Goal: Contribute content

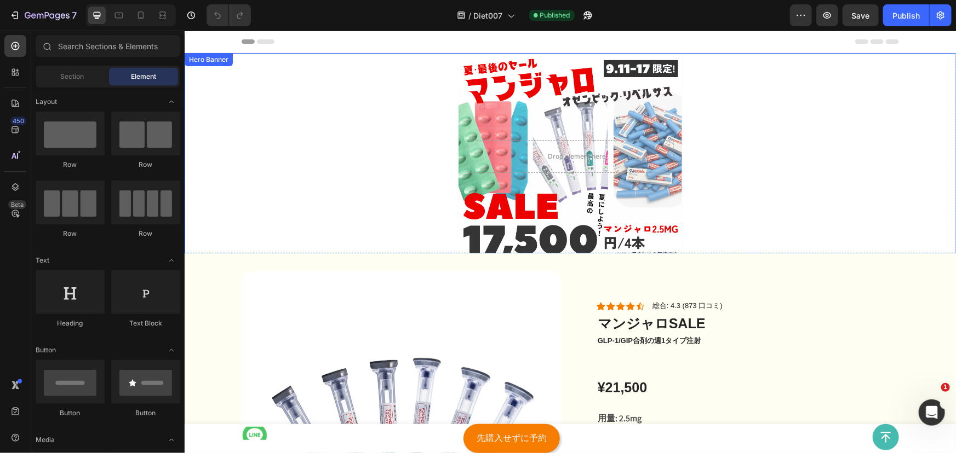
click at [530, 190] on div "Background Image" at bounding box center [569, 157] width 223 height 208
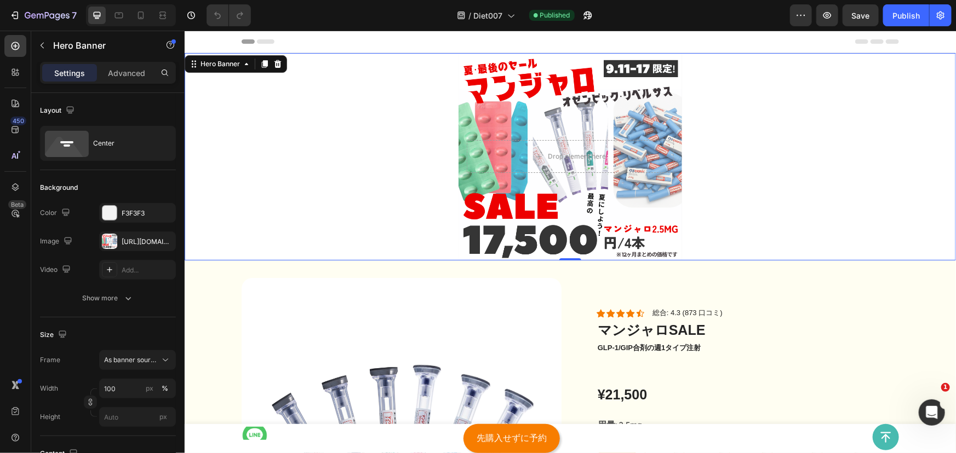
click at [530, 190] on div "Background Image" at bounding box center [569, 157] width 223 height 208
click at [136, 242] on div "[URL][DOMAIN_NAME]" at bounding box center [138, 242] width 32 height 10
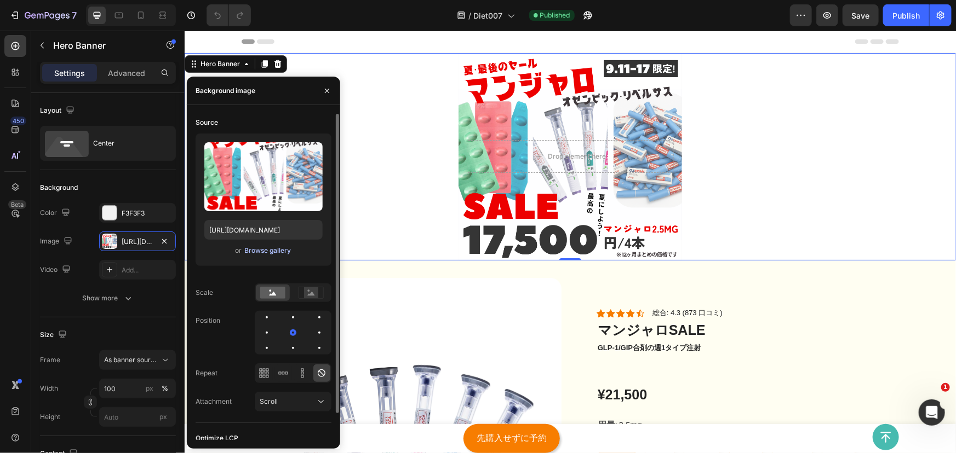
click at [256, 251] on div "Browse gallery" at bounding box center [267, 251] width 47 height 10
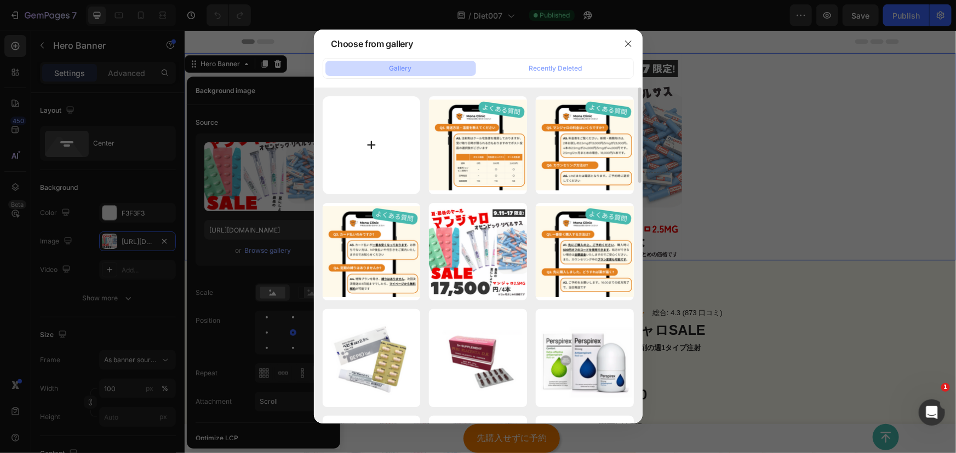
click at [365, 136] on input "file" at bounding box center [372, 145] width 98 height 98
type input "C:\fakepath\完成_NEW (1).png"
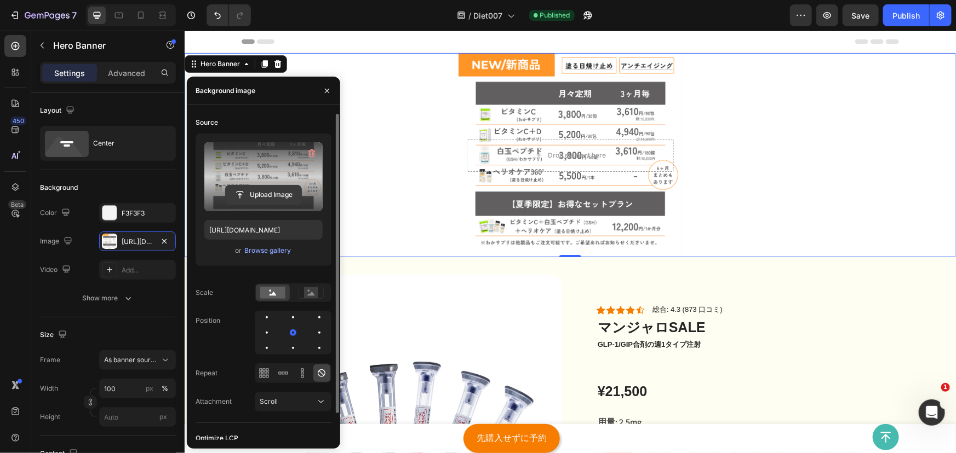
click at [244, 196] on input "file" at bounding box center [264, 195] width 76 height 19
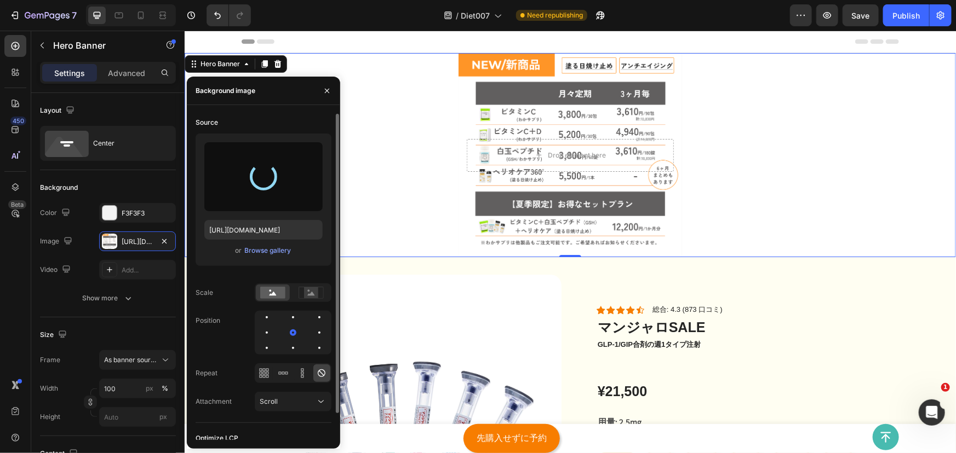
type input "[URL][DOMAIN_NAME]"
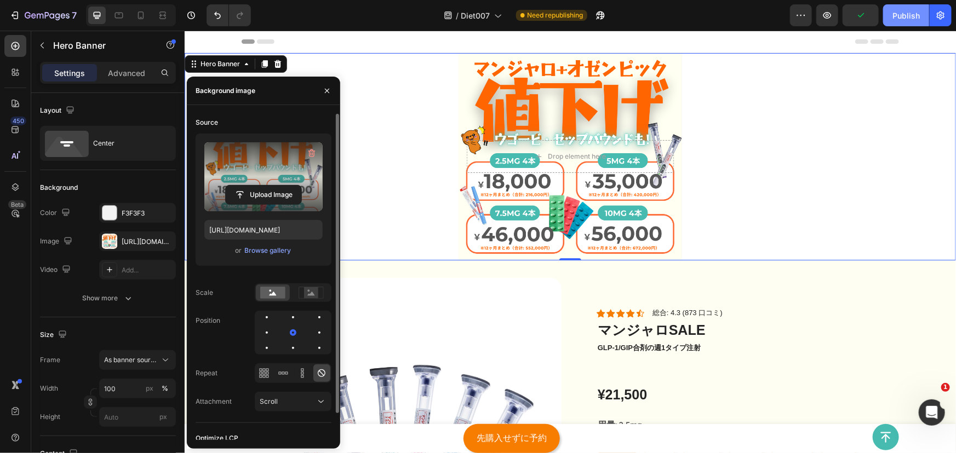
click at [890, 11] on button "Publish" at bounding box center [906, 15] width 46 height 22
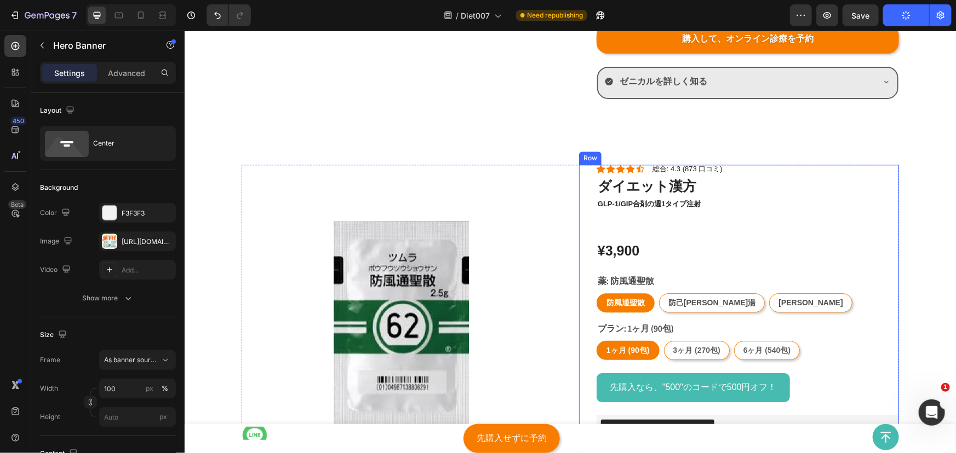
scroll to position [3911, 0]
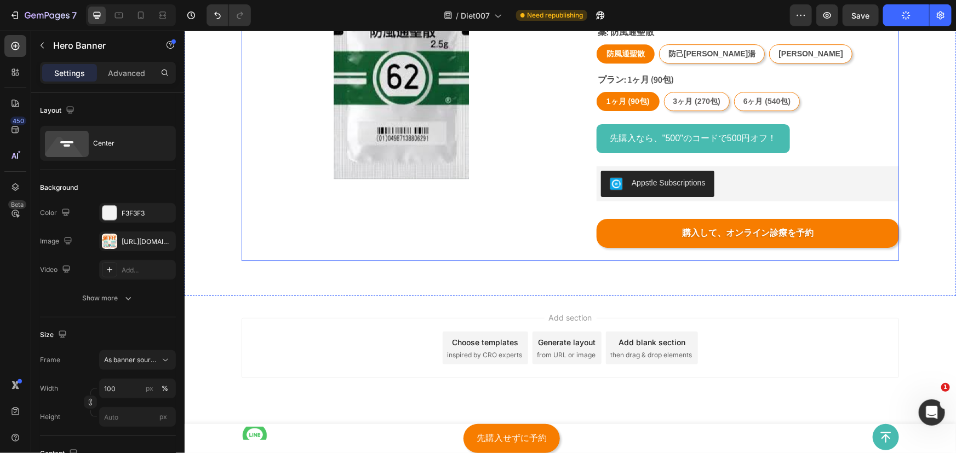
click at [501, 244] on div "Icon Icon Icon Icon Icon Icon List 総合: 4.3 (873 口コミ) Text Block ダイエット漢方 Product…" at bounding box center [401, 88] width 320 height 346
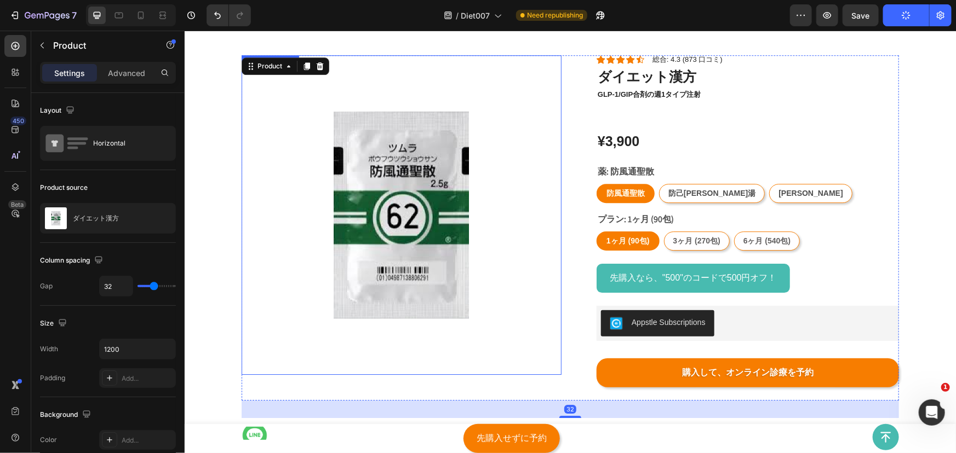
scroll to position [3712, 0]
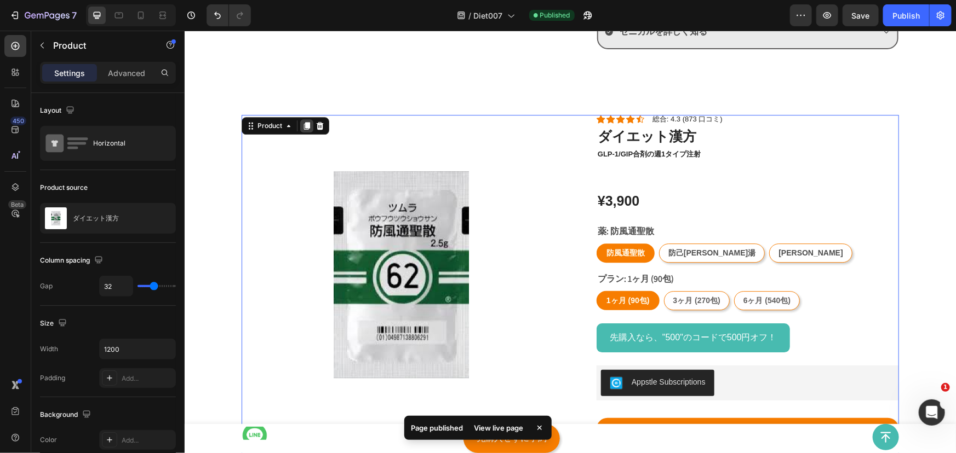
click at [302, 125] on icon at bounding box center [306, 125] width 9 height 9
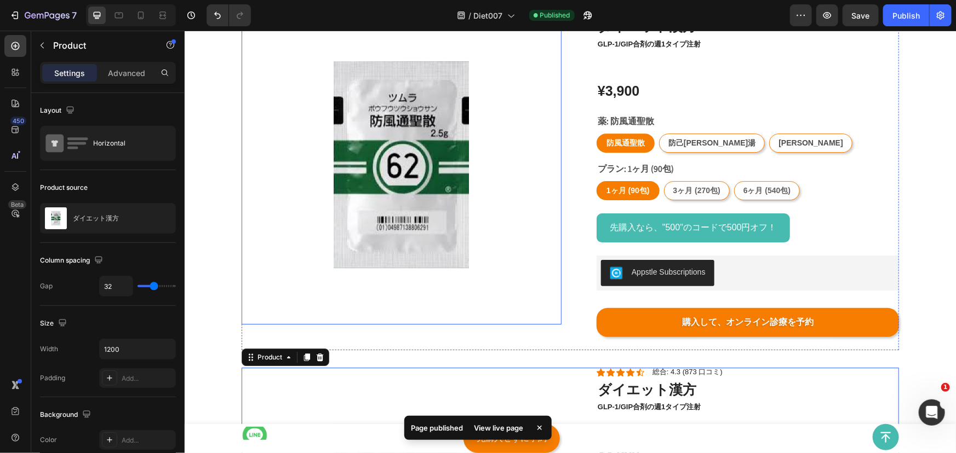
scroll to position [4021, 0]
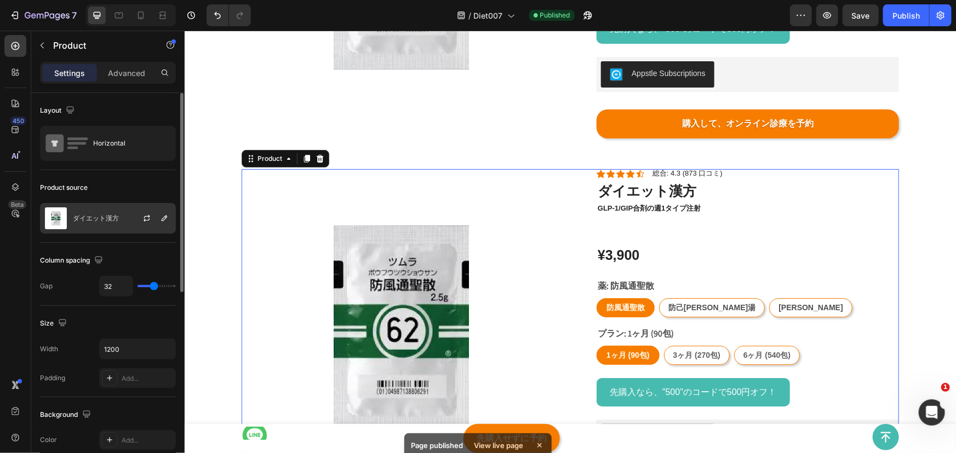
click at [108, 223] on div "ダイエット漢方" at bounding box center [108, 218] width 136 height 31
click at [142, 217] on icon "button" at bounding box center [146, 218] width 9 height 9
click at [114, 222] on div "ダイエット漢方" at bounding box center [108, 218] width 136 height 31
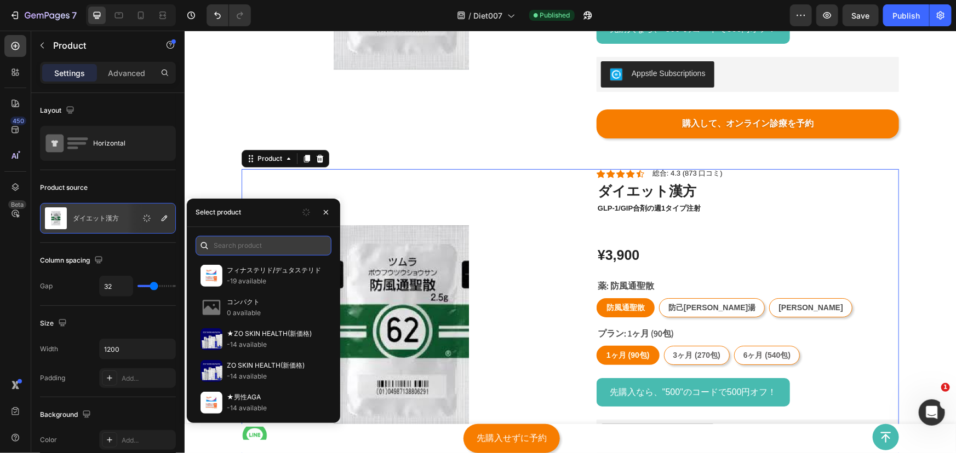
click at [239, 245] on input "text" at bounding box center [264, 246] width 136 height 20
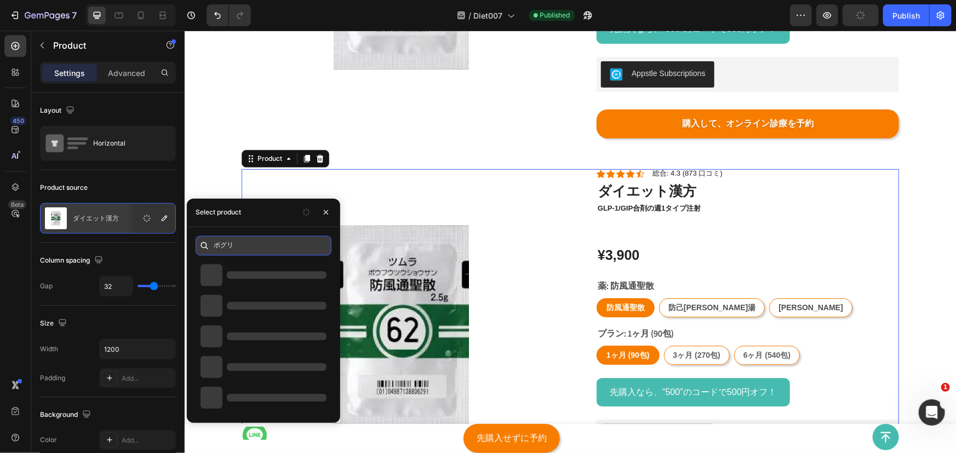
type input "ボグリ"
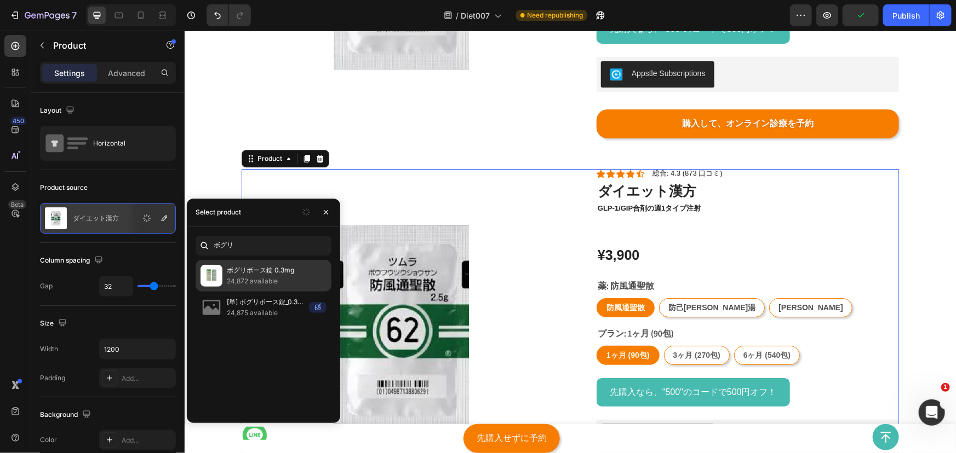
click at [261, 278] on p "24,872 available" at bounding box center [277, 281] width 100 height 11
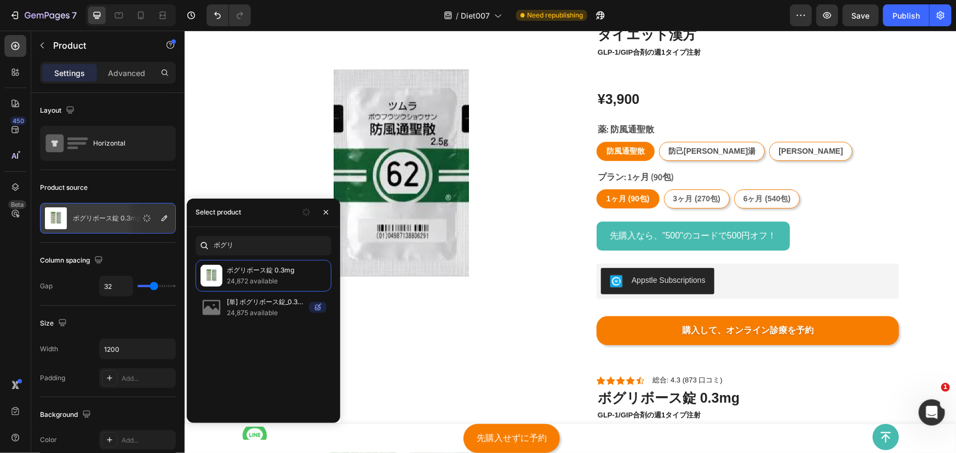
scroll to position [4013, 0]
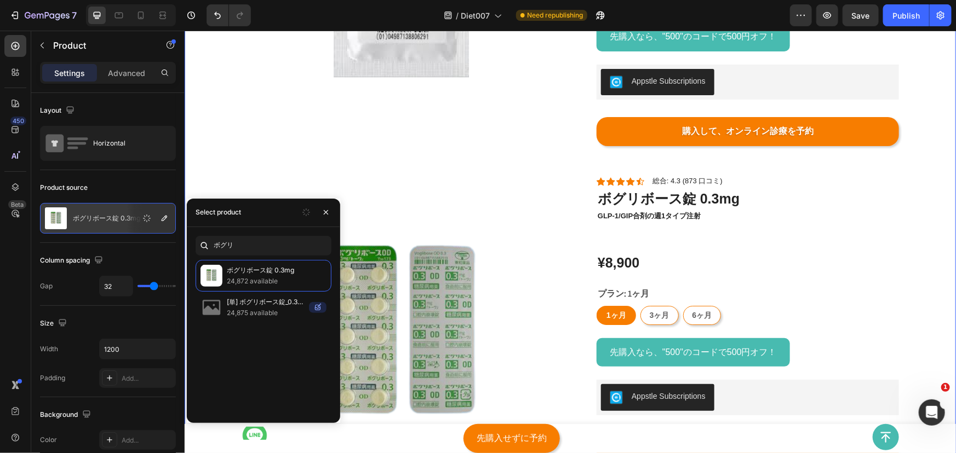
click at [941, 211] on div "Icon Icon Icon Icon Icon Icon List 総合: 4.3 (873 口コミ) Text Block ダイエット漢方 Product…" at bounding box center [569, 170] width 771 height 714
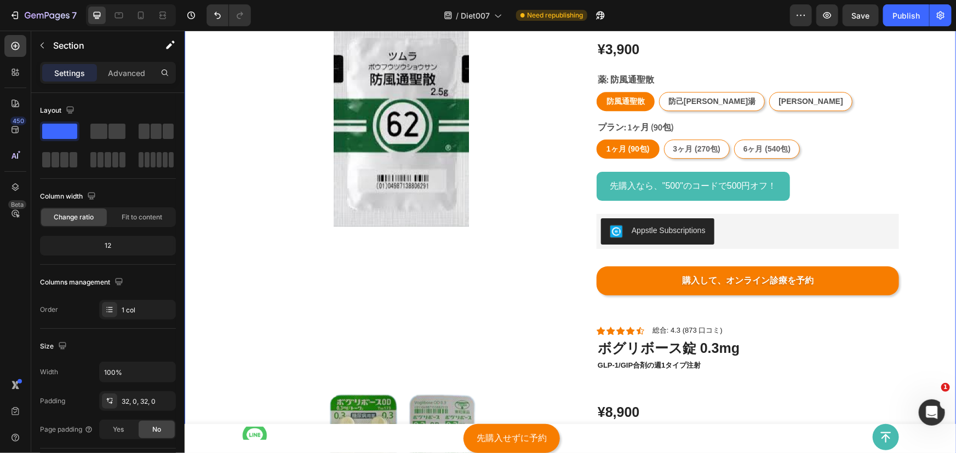
scroll to position [3664, 0]
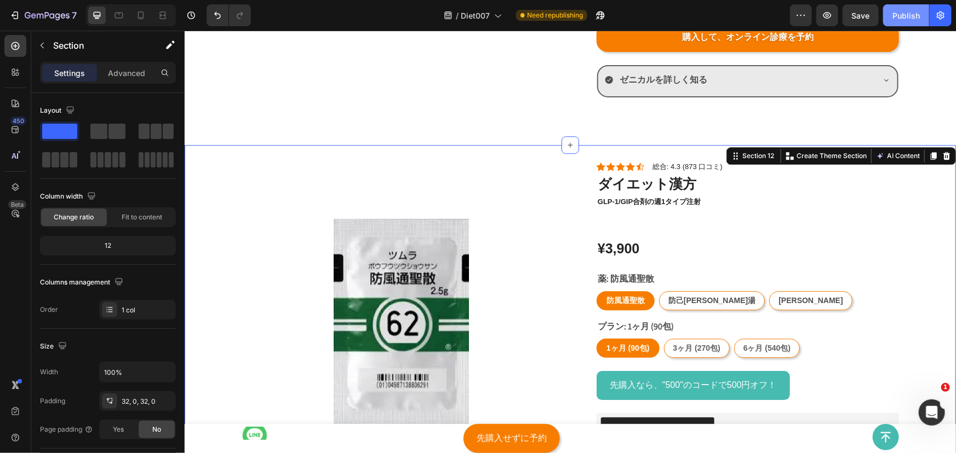
click at [899, 14] on div "Publish" at bounding box center [905, 16] width 27 height 12
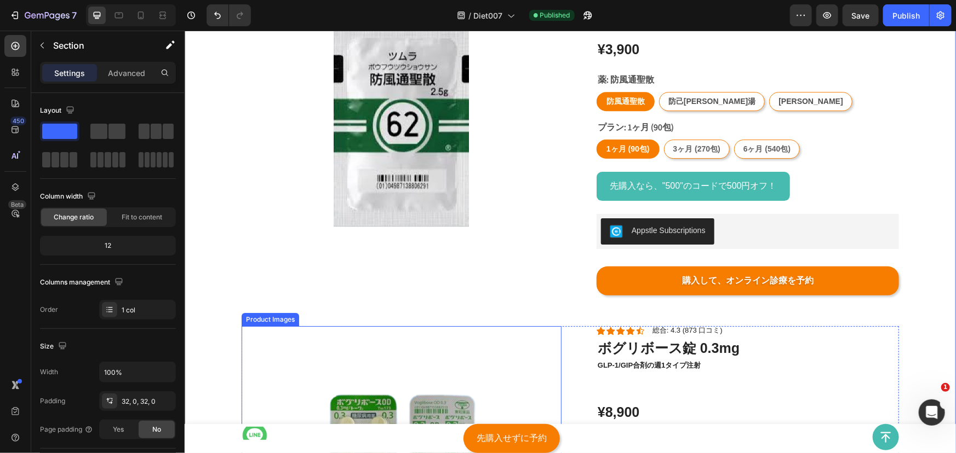
scroll to position [4063, 0]
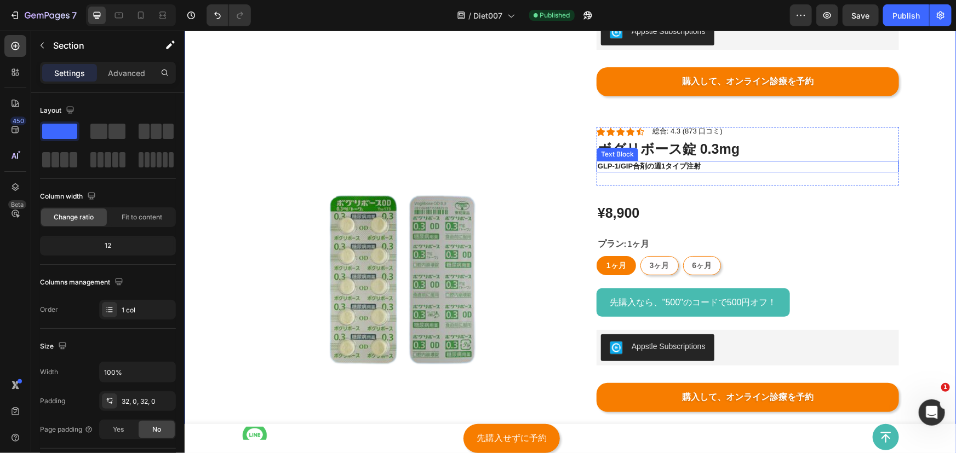
click at [646, 168] on p "GLP-1/gip合剤の週1タイプ注射" at bounding box center [747, 166] width 300 height 9
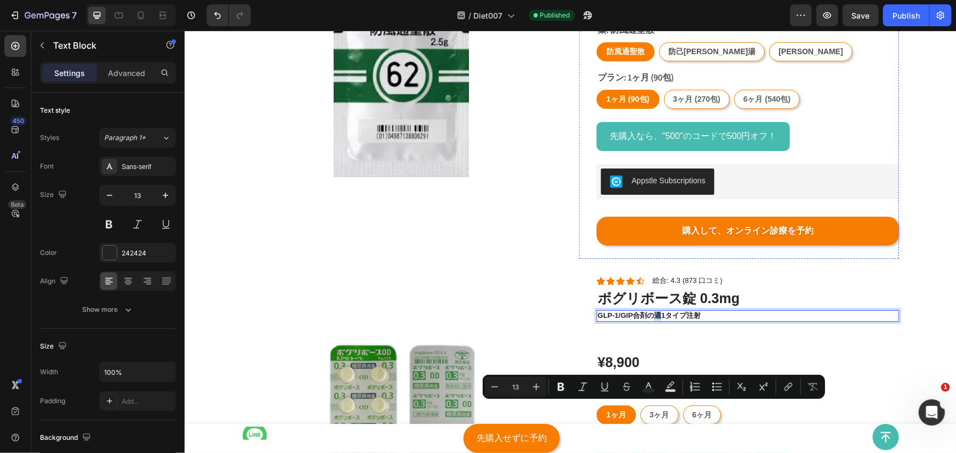
scroll to position [3764, 0]
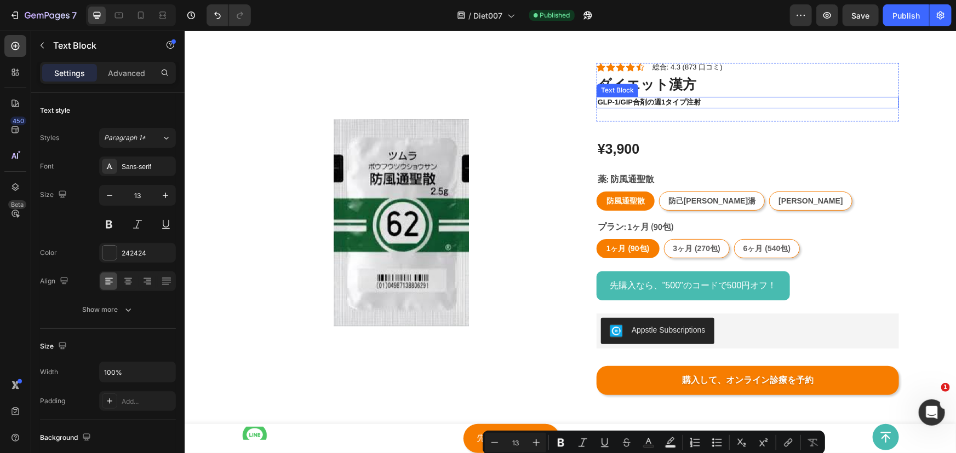
click at [644, 102] on p "GLP-1/gip合剤の週1タイプ注射" at bounding box center [747, 101] width 300 height 9
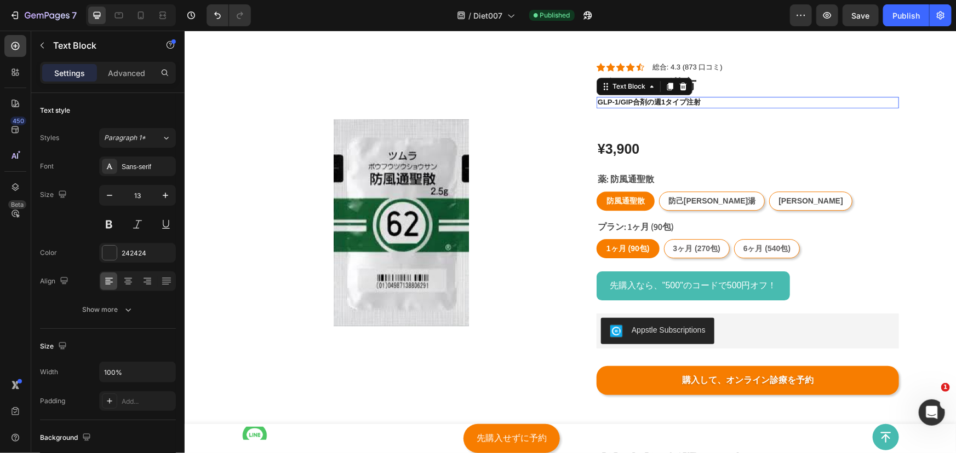
click at [644, 102] on p "GLP-1/gip合剤の週1タイプ注射" at bounding box center [747, 101] width 300 height 9
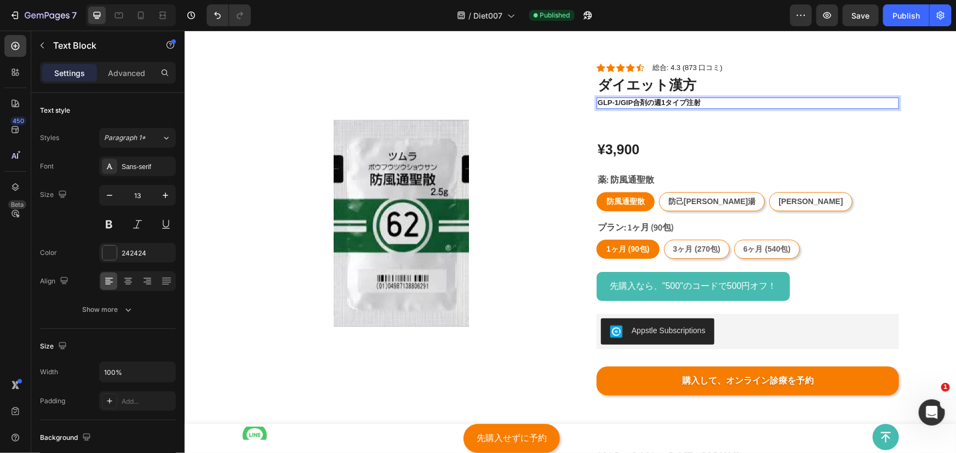
click at [691, 101] on p "GLP-1/gip合剤の週1タイプ注射" at bounding box center [747, 102] width 300 height 9
click at [699, 101] on p "GLP-1/gip合剤の週1タイプ注射" at bounding box center [747, 102] width 300 height 9
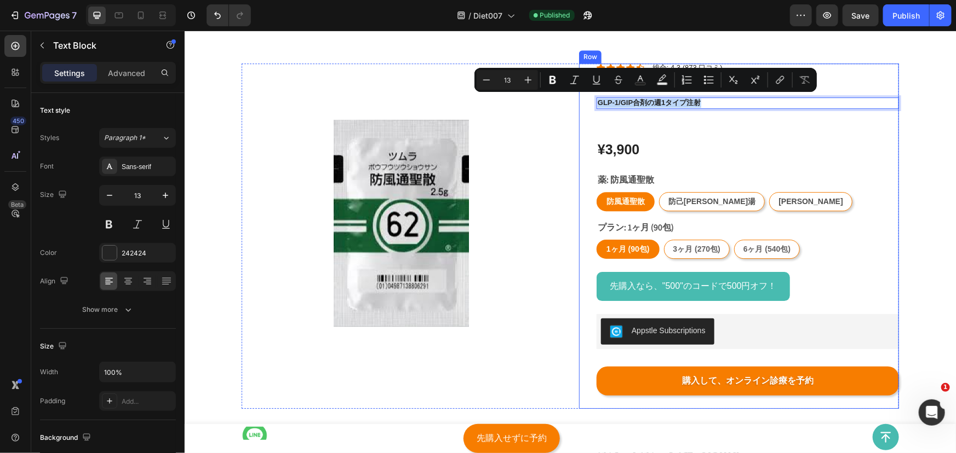
drag, startPoint x: 699, startPoint y: 101, endPoint x: 584, endPoint y: 110, distance: 115.9
click at [584, 110] on div "Icon Icon Icon Icon Icon Icon List 総合: 4.3 (873 口コミ) Text Block ダイエット漢方 Product…" at bounding box center [738, 236] width 320 height 346
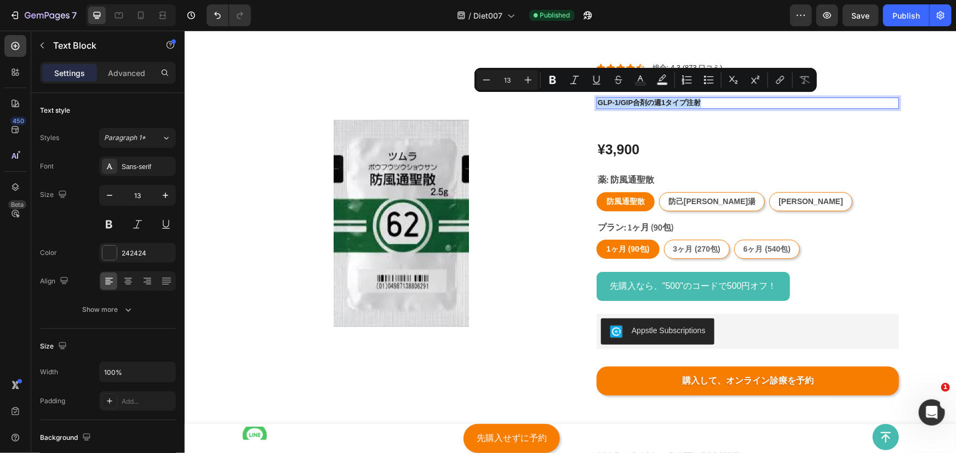
click at [682, 107] on div "Icon Icon Icon Icon Icon Icon List 総合: 4.3 (873 口コミ) Text Block Row ダイエット漢方 Pro…" at bounding box center [747, 92] width 302 height 59
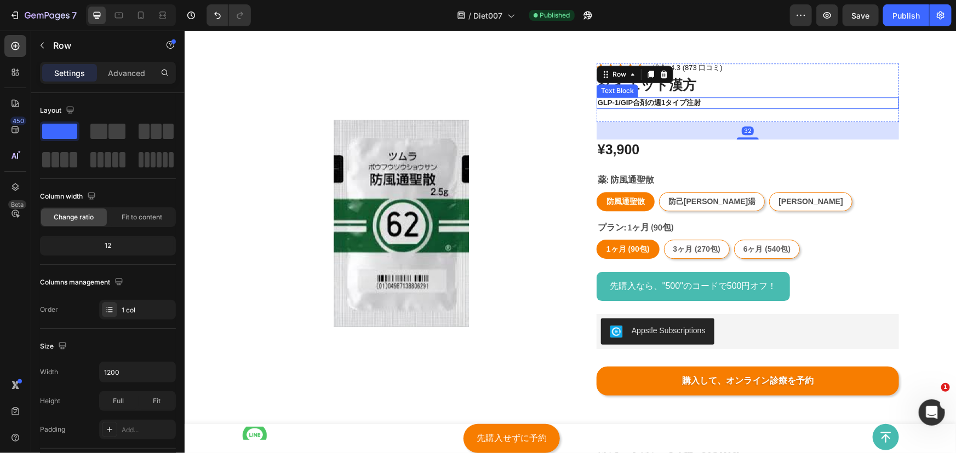
click at [684, 101] on p "GLP-1/gip合剤の週1タイプ注射" at bounding box center [747, 102] width 300 height 9
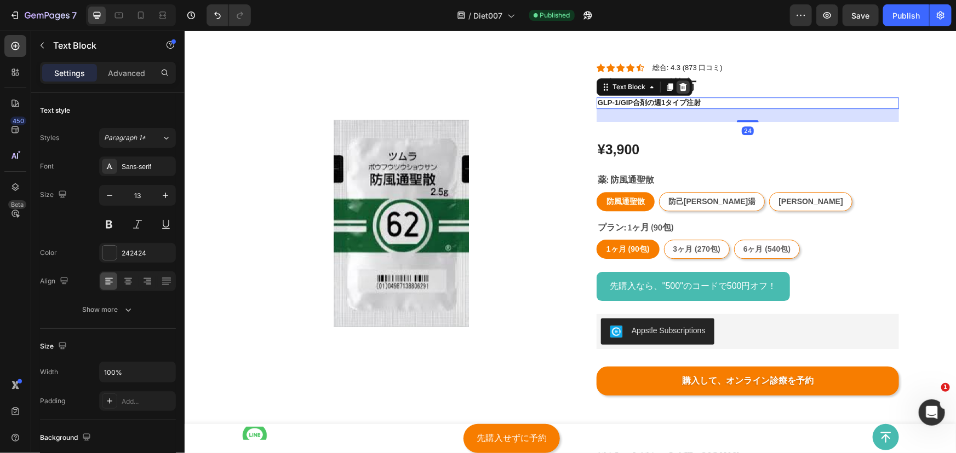
click at [680, 88] on icon at bounding box center [682, 87] width 7 height 8
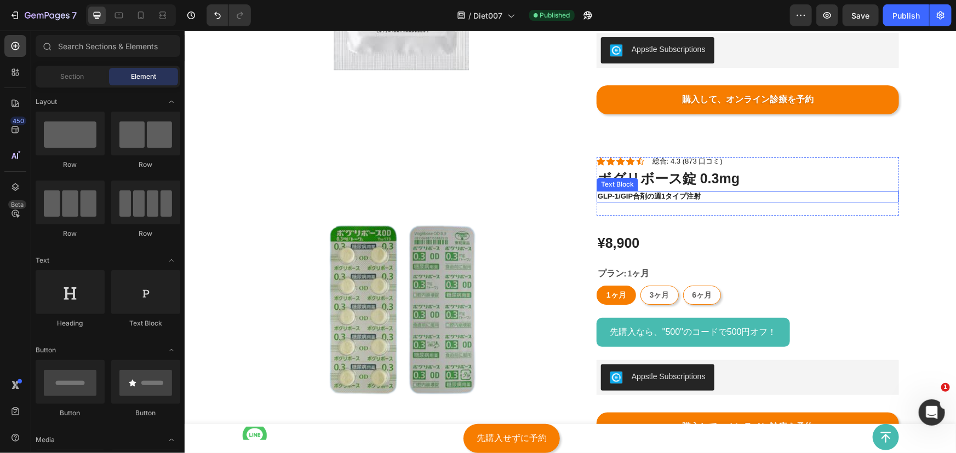
scroll to position [4063, 0]
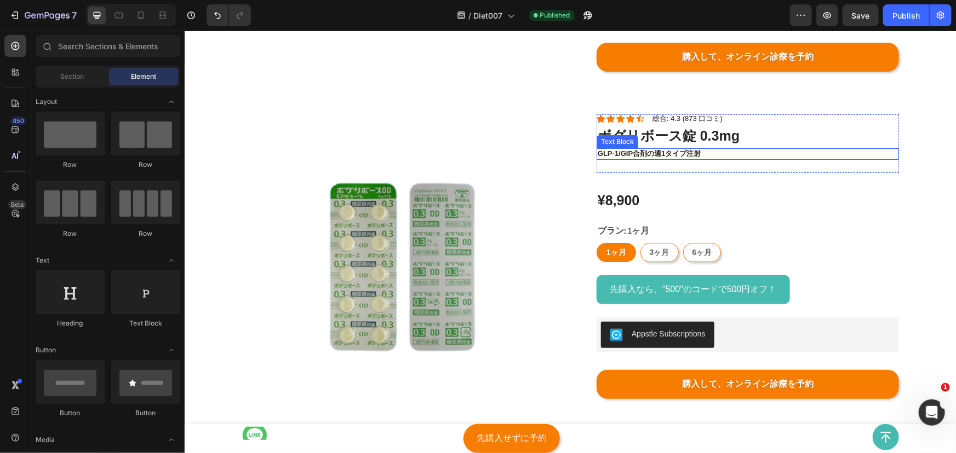
click at [645, 154] on p "GLP-1/gip合剤の週1タイプ注射" at bounding box center [747, 153] width 300 height 9
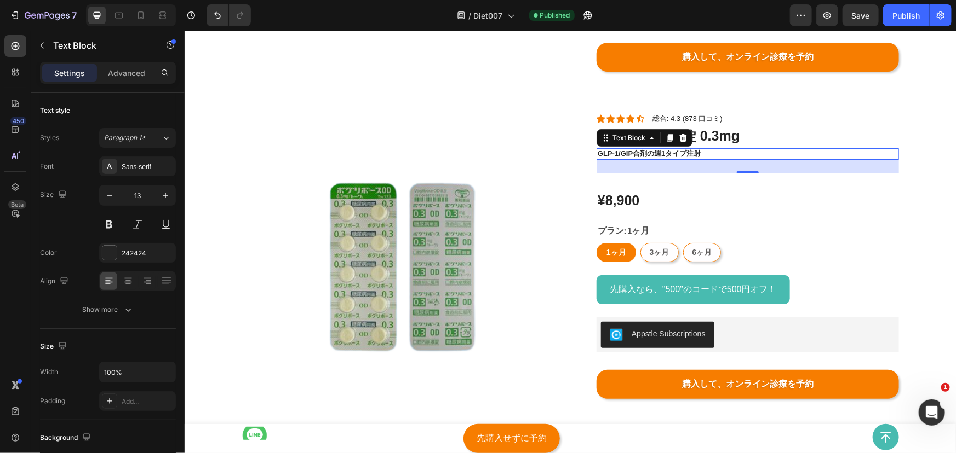
click at [578, 165] on div "Icon Icon Icon Icon Icon Icon List 総合: 4.3 (873 口コミ) Text Block ボグリボース錠 0.3mg P…" at bounding box center [738, 263] width 320 height 298
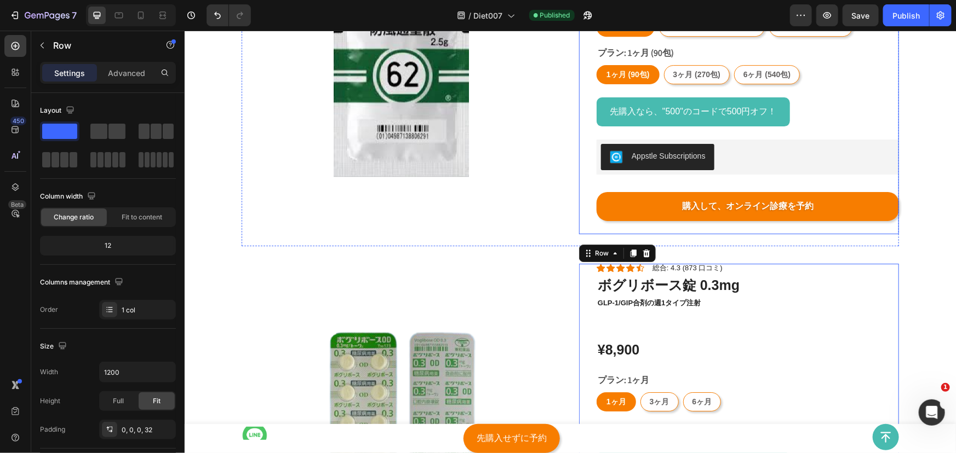
scroll to position [4013, 0]
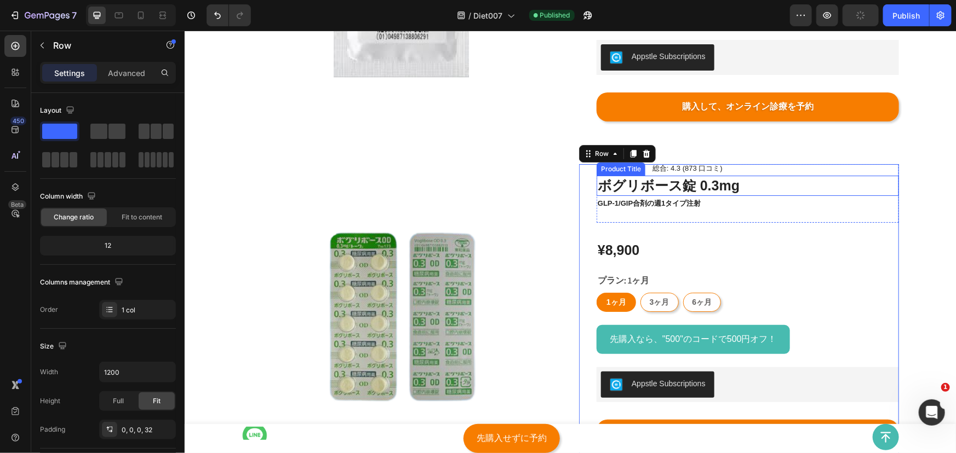
click at [641, 192] on h1 "ボグリボース錠 0.3mg" at bounding box center [747, 185] width 302 height 20
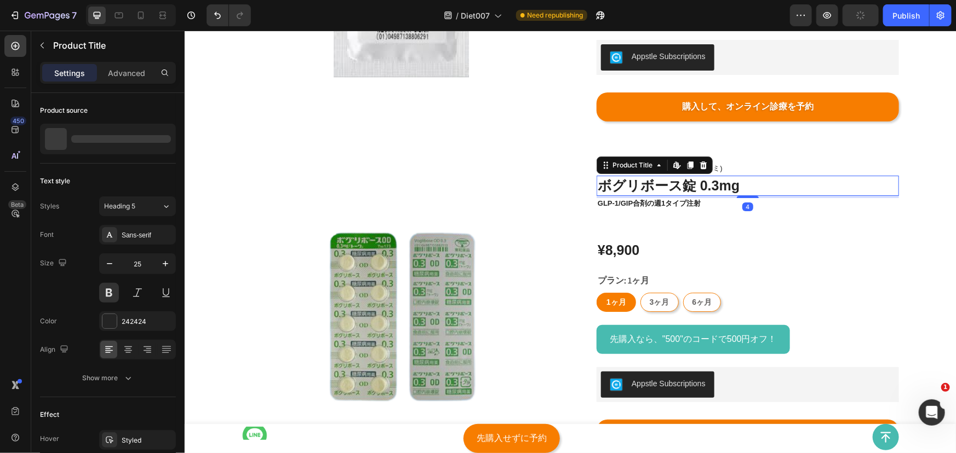
click at [641, 192] on h1 "ボグリボース錠 0.3mg" at bounding box center [747, 185] width 302 height 20
click at [683, 187] on h1 "ボグリボース錠 0.3mg" at bounding box center [747, 185] width 302 height 20
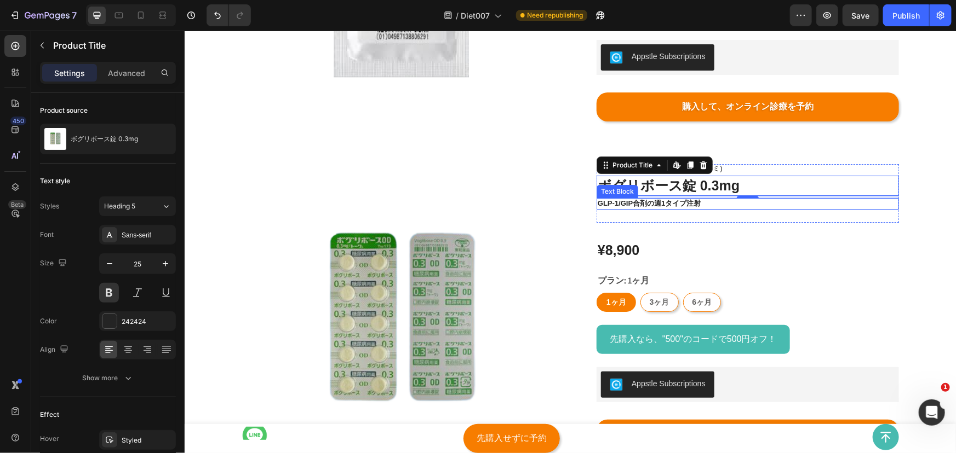
click at [655, 204] on p "GLP-1/gip合剤の週1タイプ注射" at bounding box center [747, 203] width 300 height 9
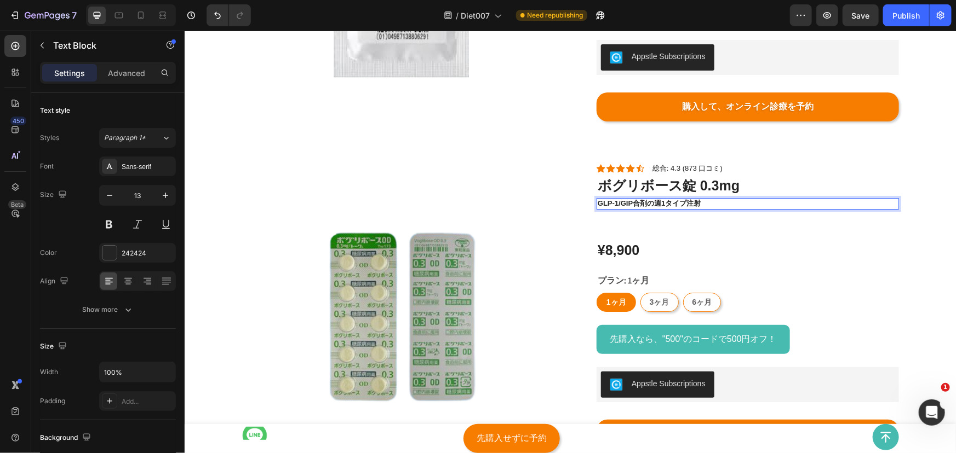
click at [657, 201] on p "GLP-1/gip合剤の週1タイプ注射" at bounding box center [747, 203] width 300 height 9
click at [697, 199] on p "GLP-1/gip合剤の週1タイプ注射" at bounding box center [747, 203] width 300 height 9
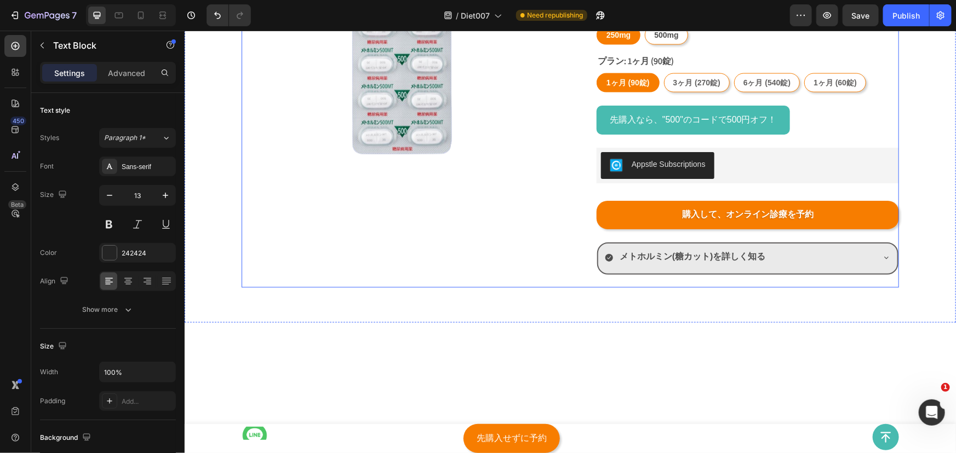
scroll to position [2768, 0]
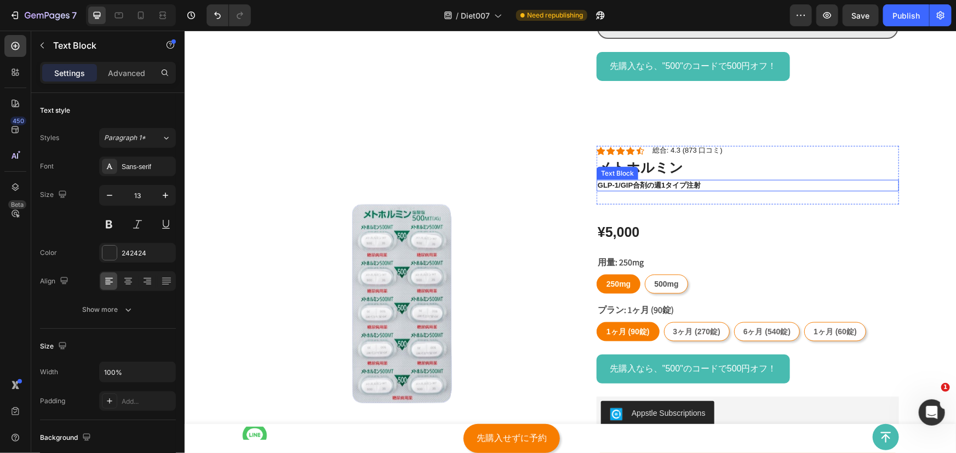
click at [625, 186] on p "GLP-1/gip合剤の週1タイプ注射" at bounding box center [747, 185] width 300 height 9
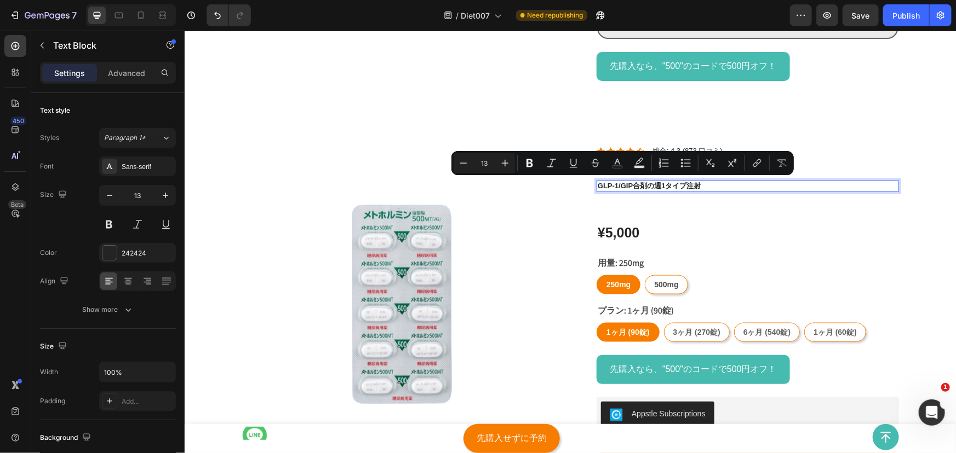
click at [653, 186] on p "GLP-1/gip合剤の週1タイプ注射" at bounding box center [747, 185] width 300 height 9
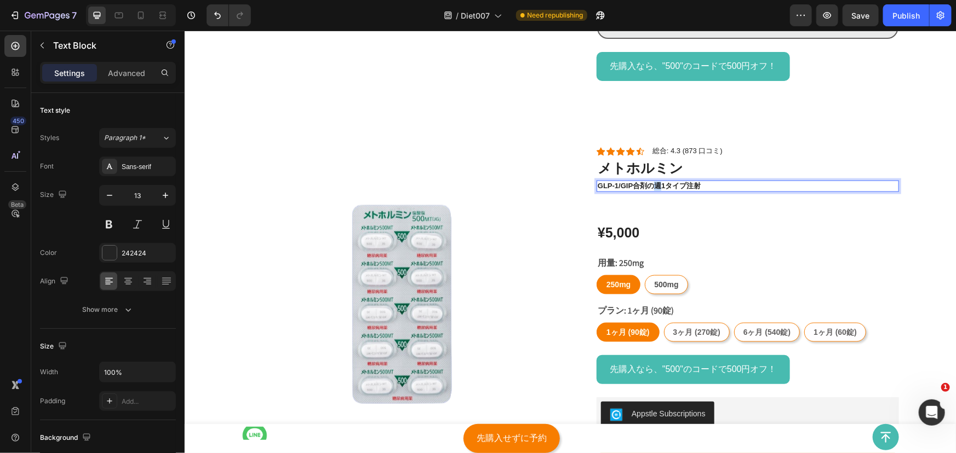
click at [653, 186] on p "GLP-1/gip合剤の週1タイプ注射" at bounding box center [747, 185] width 300 height 9
click at [704, 182] on p "GLP-1/gip合剤の週1タイプ注射" at bounding box center [747, 185] width 300 height 9
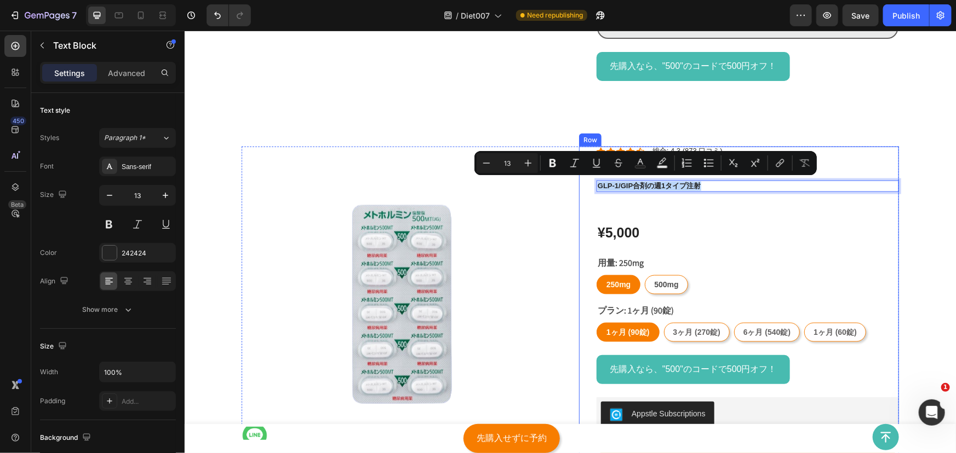
drag, startPoint x: 704, startPoint y: 182, endPoint x: 589, endPoint y: 190, distance: 115.2
click at [589, 190] on div "Icon Icon Icon Icon Icon Icon List 総合: 3.2 Text Block メトホルミン Product Title 糖カット…" at bounding box center [738, 341] width 320 height 391
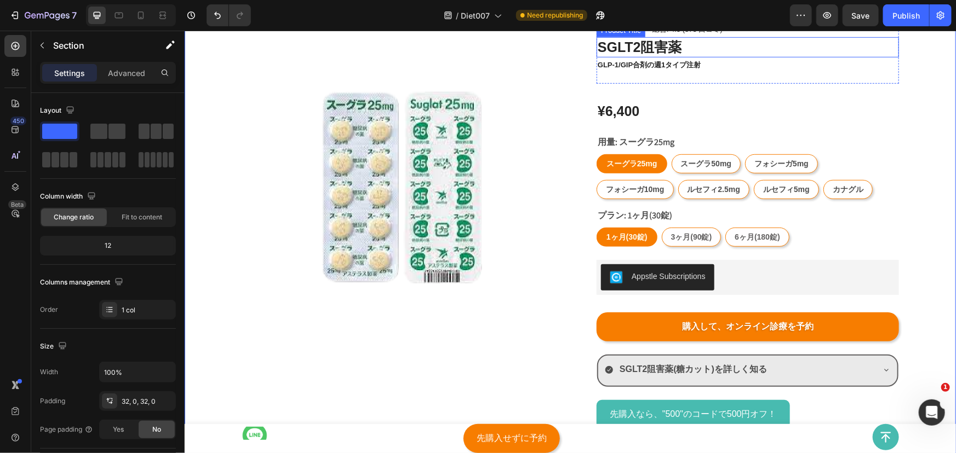
scroll to position [2270, 0]
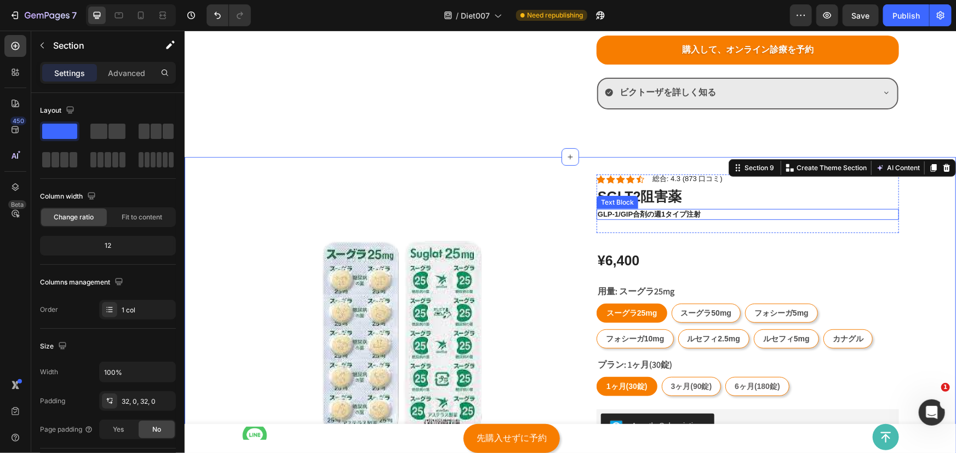
click at [656, 213] on p "GLP-1/gip合剤の週1タイプ注射" at bounding box center [747, 214] width 300 height 9
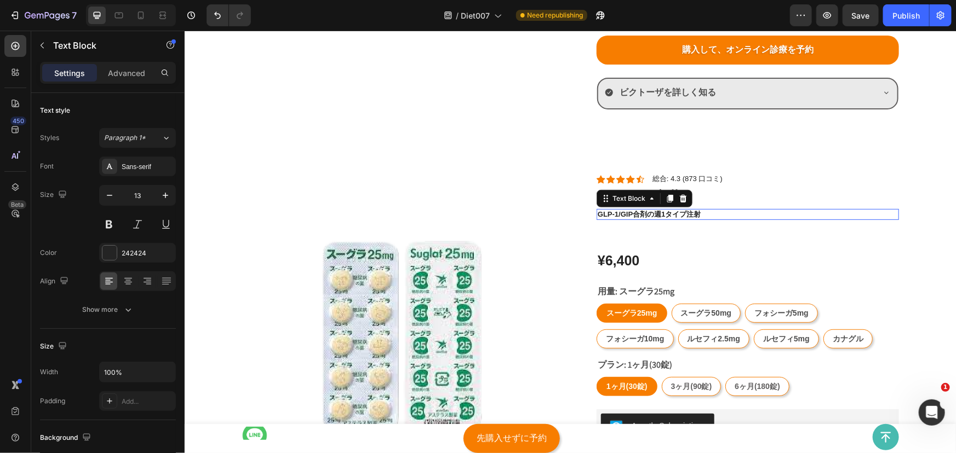
click at [656, 213] on p "GLP-1/gip合剤の週1タイプ注射" at bounding box center [747, 214] width 300 height 9
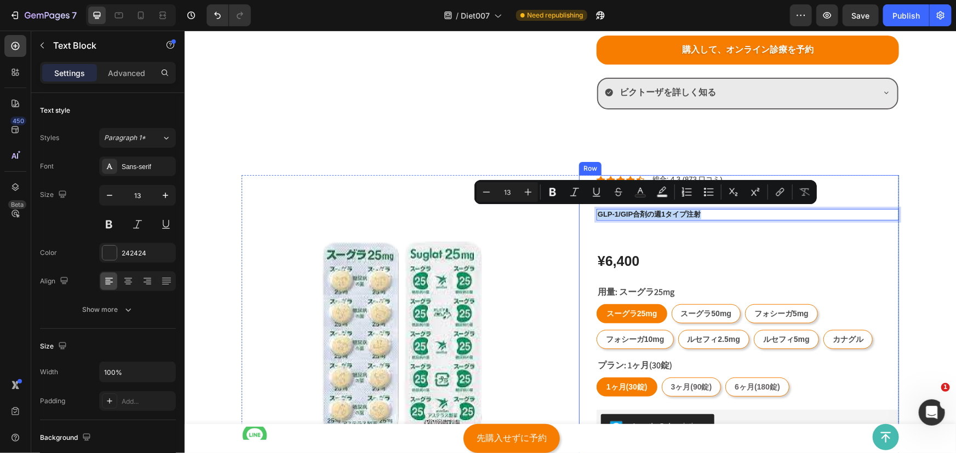
drag, startPoint x: 700, startPoint y: 214, endPoint x: 584, endPoint y: 213, distance: 116.1
click at [584, 213] on div "Icon Icon Icon Icon Icon Icon List 総合: 4.0 Text Block SGLT2阻害薬 Product Title 20…" at bounding box center [738, 383] width 320 height 417
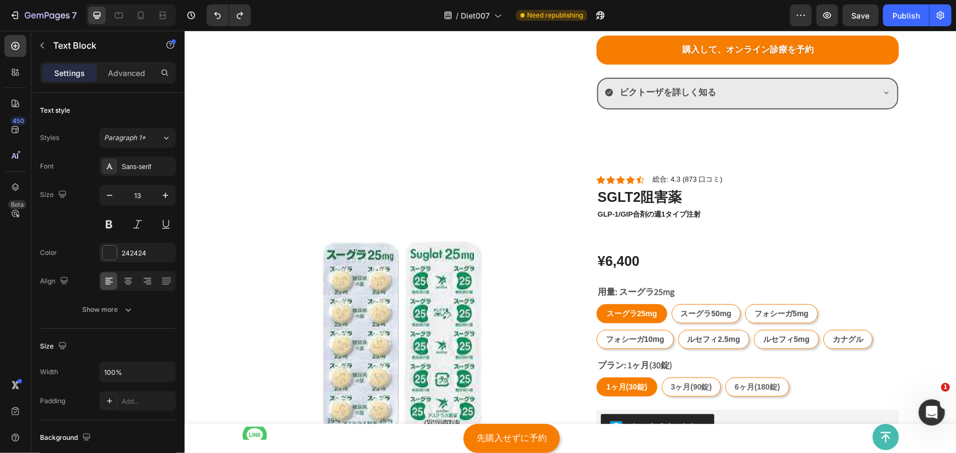
click at [668, 212] on p "GLP-1/gip合剤の週1タイプ注射" at bounding box center [747, 214] width 300 height 9
drag, startPoint x: 707, startPoint y: 216, endPoint x: 592, endPoint y: 214, distance: 114.5
click at [596, 214] on div "GLP-1/gip合剤の週1タイプ注射" at bounding box center [747, 215] width 302 height 12
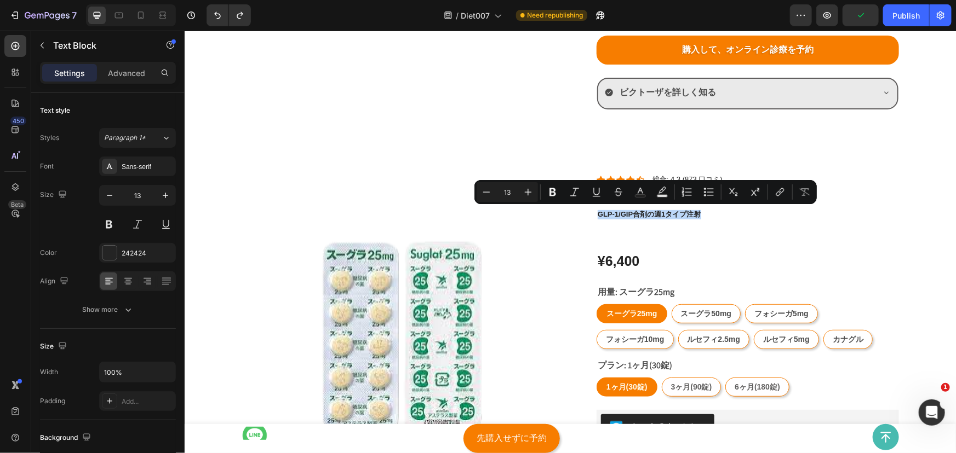
copy p "GLP-1/gip合剤の週1タイプ注射"
click at [631, 214] on p "GLP-1/gip合剤の週1タイプ注射" at bounding box center [747, 214] width 300 height 9
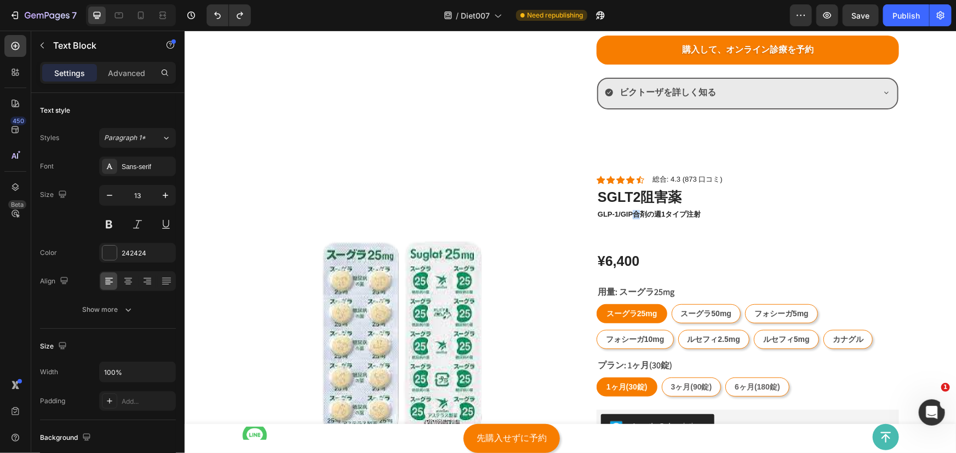
click at [631, 214] on p "GLP-1/gip合剤の週1タイプ注射" at bounding box center [747, 214] width 300 height 9
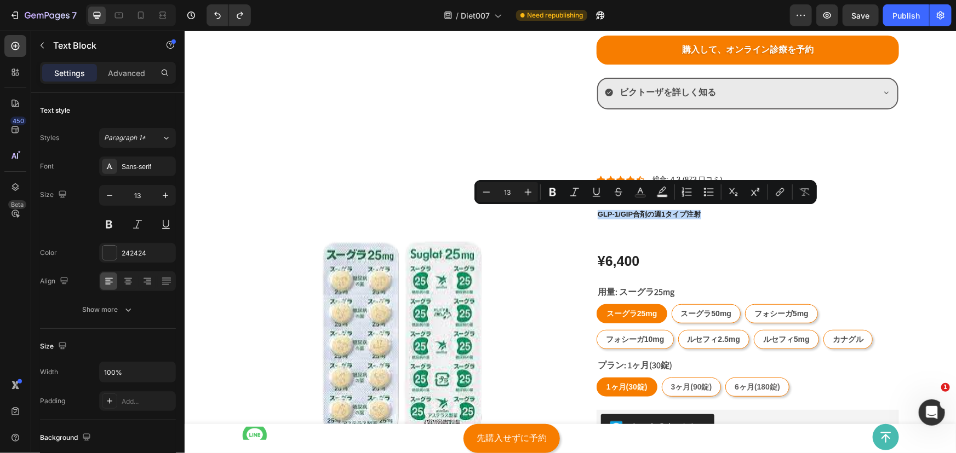
drag, startPoint x: 593, startPoint y: 211, endPoint x: 699, endPoint y: 217, distance: 106.4
click at [699, 217] on p "GLP-1/gip合剤の週1タイプ注射" at bounding box center [747, 214] width 300 height 9
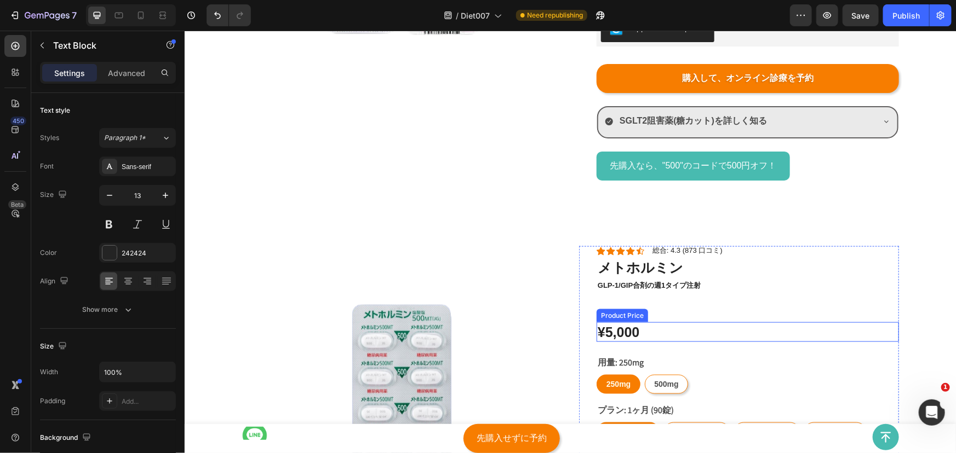
scroll to position [2768, 0]
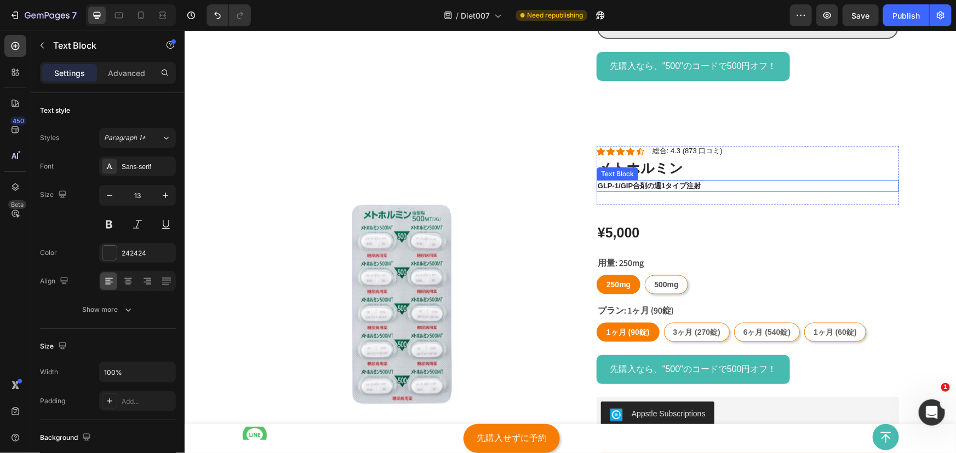
click at [633, 183] on p "GLP-1/gip合剤の週1タイプ注射" at bounding box center [747, 185] width 300 height 9
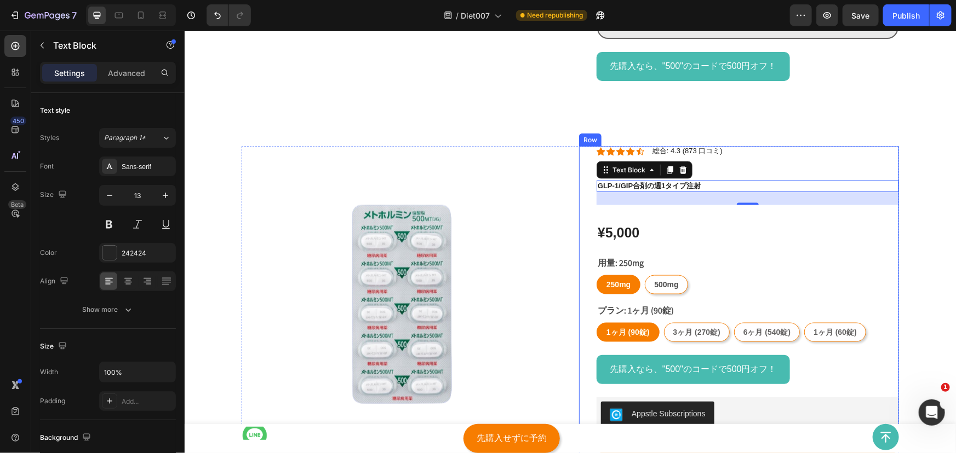
click at [614, 205] on div "Icon Icon Icon Icon Icon Icon List 総合: 3.2 Text Block メトホルミン Product Title 糖カット…" at bounding box center [747, 341] width 302 height 391
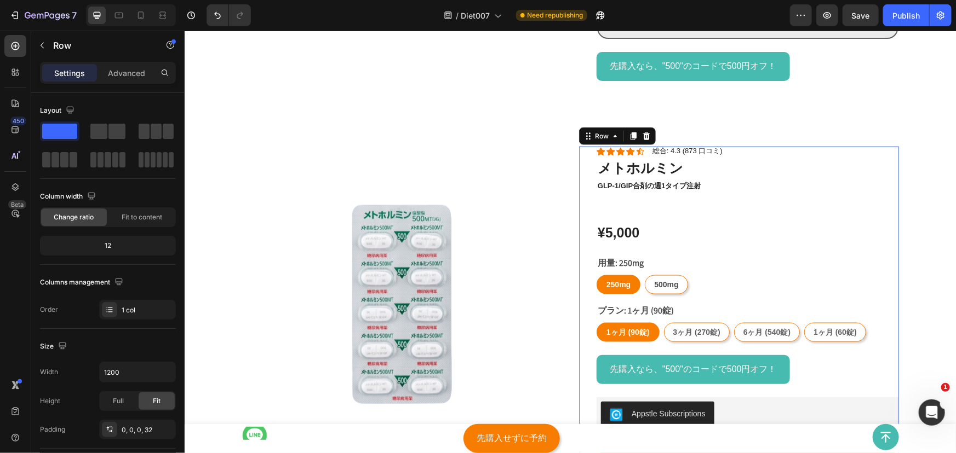
click at [614, 205] on div "Icon Icon Icon Icon Icon Icon List 総合: 3.2 Text Block メトホルミン Product Title 糖カット…" at bounding box center [747, 341] width 302 height 391
click at [614, 196] on div "Icon Icon Icon Icon Icon Icon List 総合: 4.3 (873 口コミ) Text Block Row メトホルミン Prod…" at bounding box center [747, 175] width 302 height 59
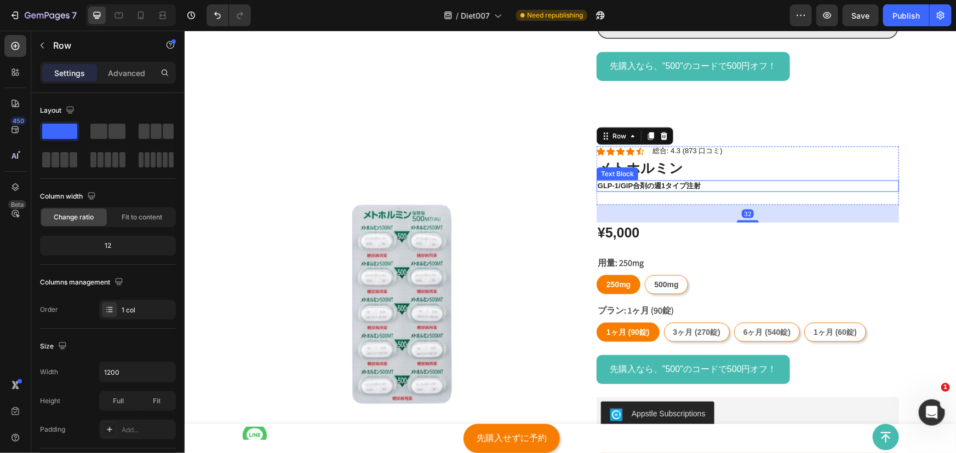
click at [615, 187] on p "GLP-1/gip合剤の週1タイプ注射" at bounding box center [747, 185] width 300 height 9
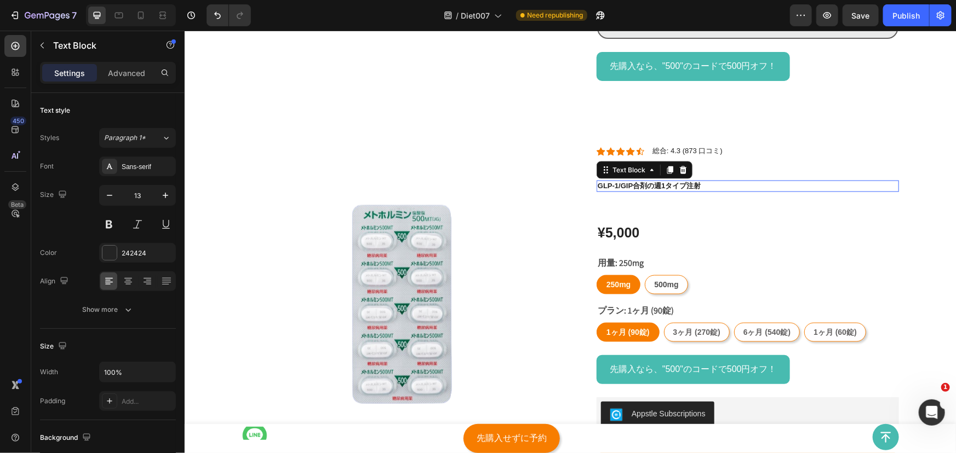
click at [615, 187] on p "GLP-1/gip合剤の週1タイプ注射" at bounding box center [747, 185] width 300 height 9
click at [641, 186] on p "GLP-1糖の産生を抑え代謝を整える内服薬gip合剤の週1タイプ注射" at bounding box center [747, 185] width 300 height 9
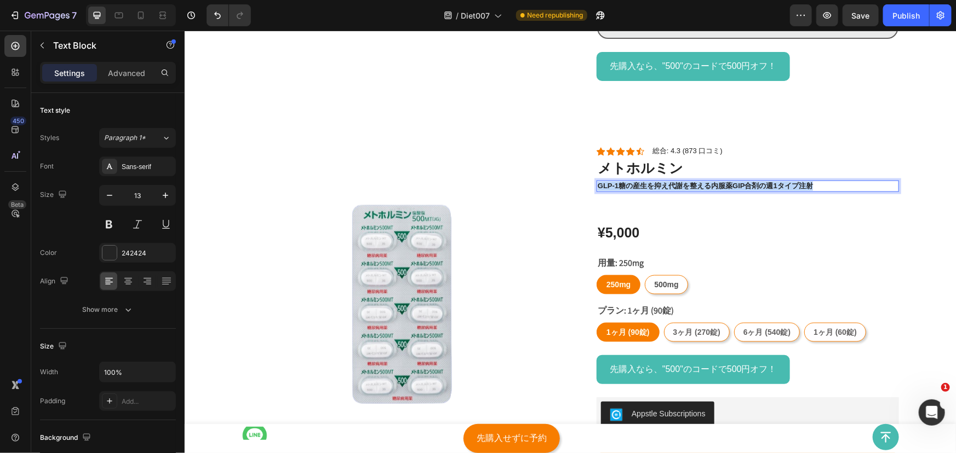
drag, startPoint x: 831, startPoint y: 185, endPoint x: 592, endPoint y: 186, distance: 239.3
click at [596, 186] on div "GLP-1糖の産生を抑え代謝を整える内服薬gip合剤の週1タイプ注射" at bounding box center [747, 186] width 302 height 12
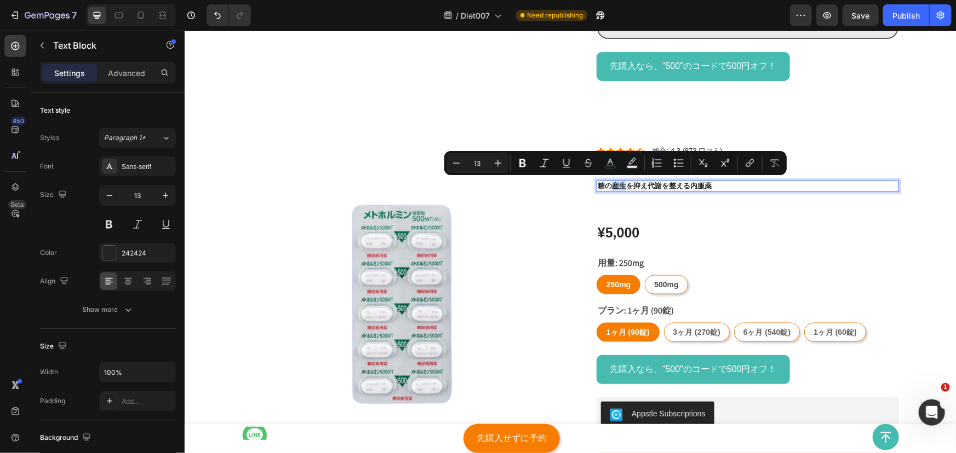
drag, startPoint x: 619, startPoint y: 183, endPoint x: 610, endPoint y: 185, distance: 9.9
click at [610, 185] on p "糖の産生を抑え代謝を整える内服薬" at bounding box center [747, 185] width 300 height 9
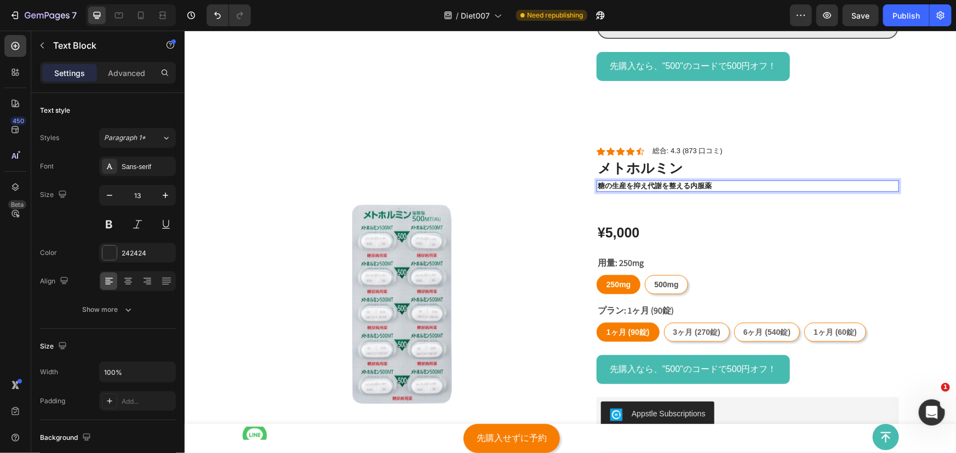
scroll to position [2718, 0]
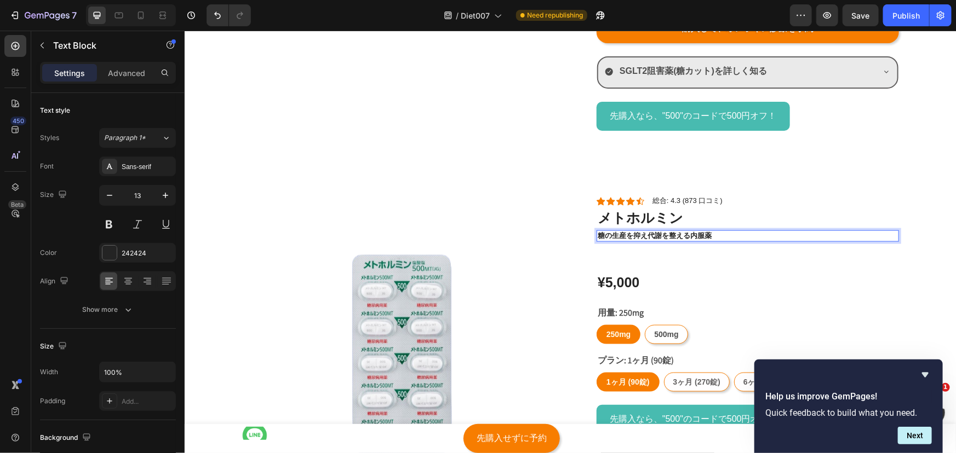
click at [616, 237] on p "糖の生産を抑え代謝を整える内服薬" at bounding box center [747, 235] width 300 height 9
drag, startPoint x: 596, startPoint y: 236, endPoint x: 722, endPoint y: 236, distance: 126.0
click at [722, 236] on p "糖の生産を抑え代謝を整える内服薬" at bounding box center [747, 235] width 300 height 9
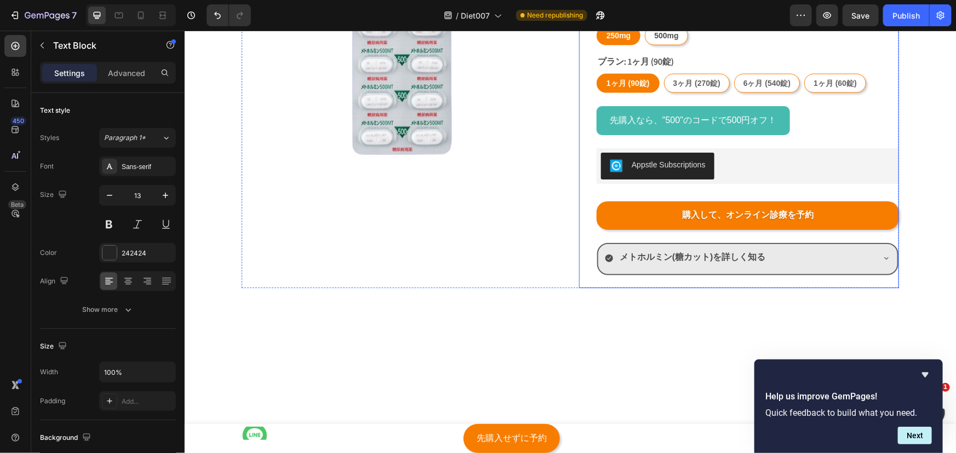
scroll to position [2868, 0]
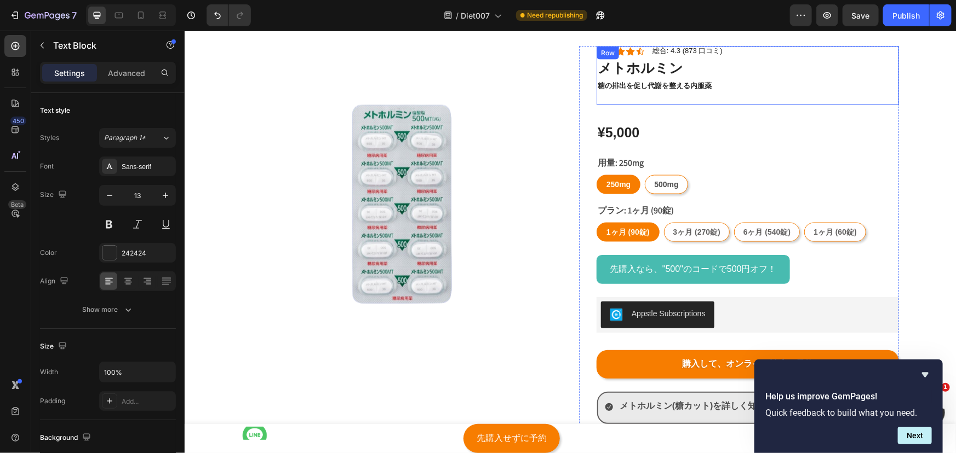
click at [692, 86] on p "糖の排出を促し代謝を整える内服薬" at bounding box center [747, 85] width 300 height 9
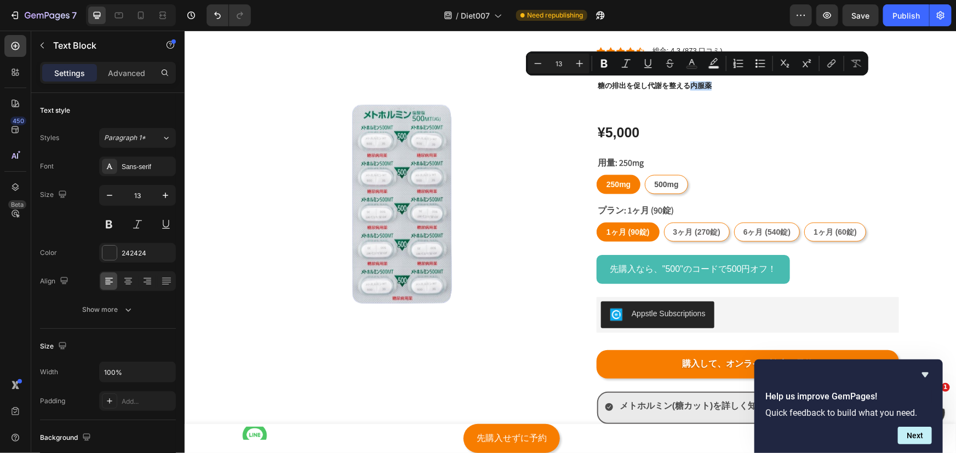
click at [696, 85] on p "糖の排出を促し代謝を整える内服薬" at bounding box center [747, 85] width 300 height 9
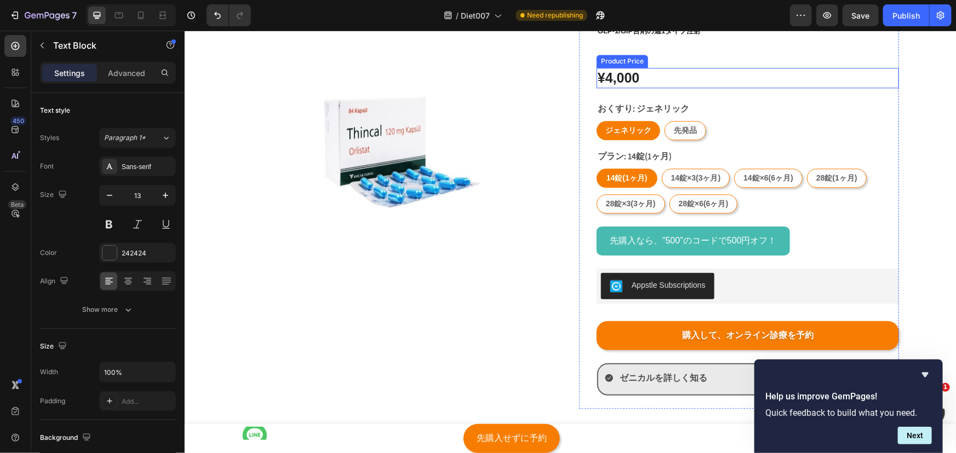
scroll to position [3266, 0]
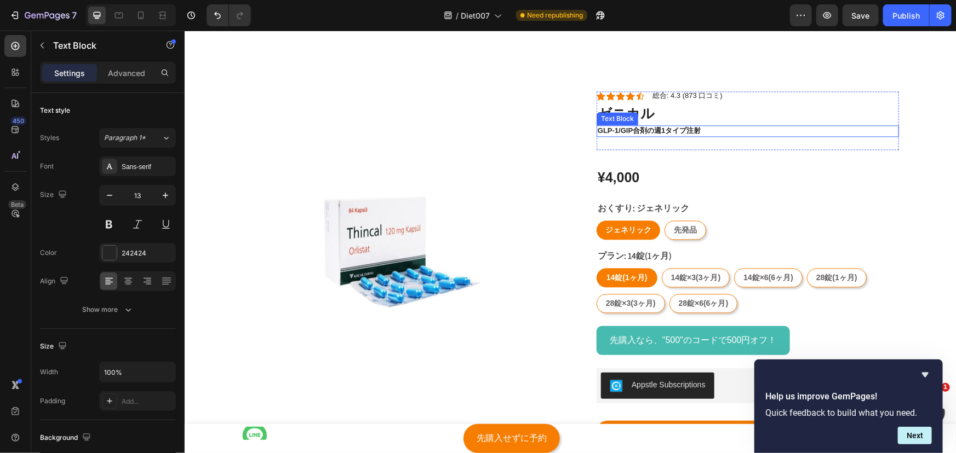
click at [641, 129] on p "GLP-1/gip合剤の週1タイプ注射" at bounding box center [747, 130] width 300 height 9
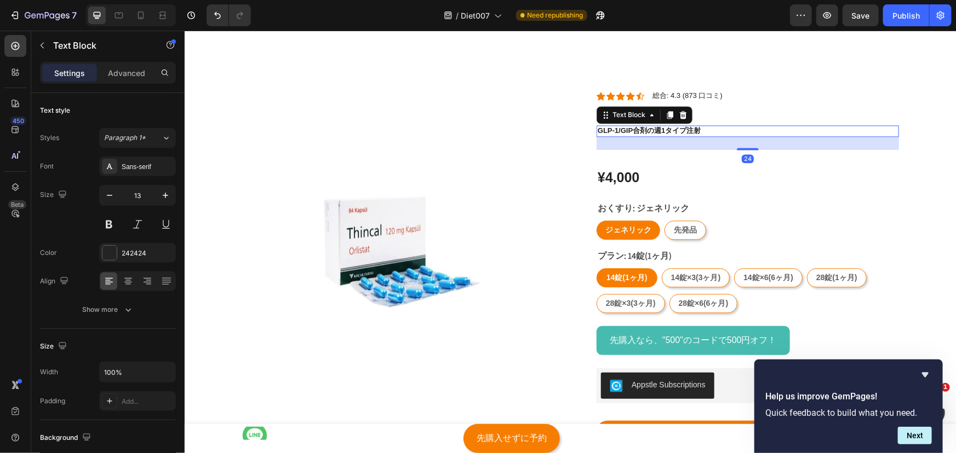
click at [641, 129] on p "GLP-1/gip合剤の週1タイプ注射" at bounding box center [747, 130] width 300 height 9
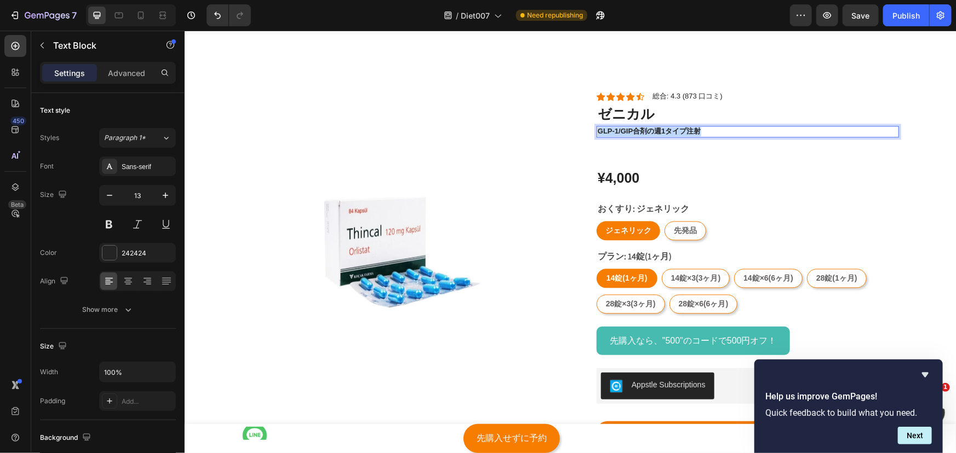
drag, startPoint x: 699, startPoint y: 127, endPoint x: 592, endPoint y: 127, distance: 107.3
click at [596, 127] on div "GLP-1/gip合剤の週1タイプ注射" at bounding box center [747, 131] width 302 height 12
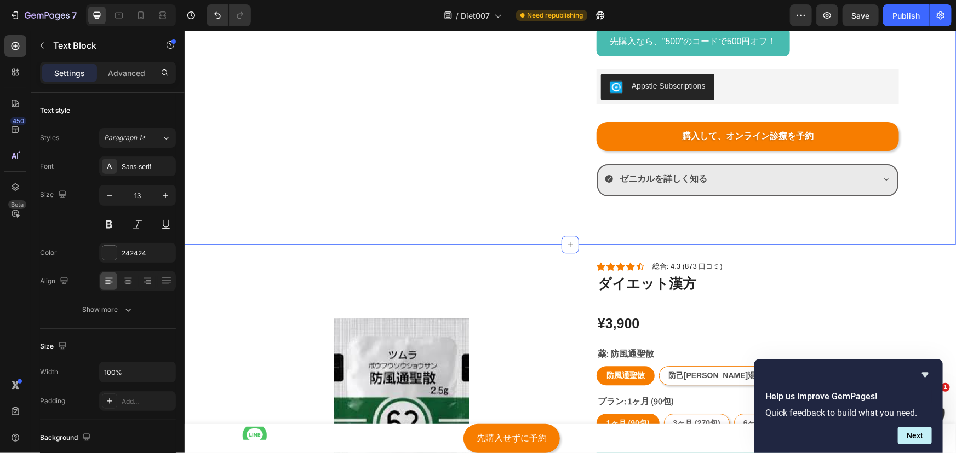
scroll to position [3714, 0]
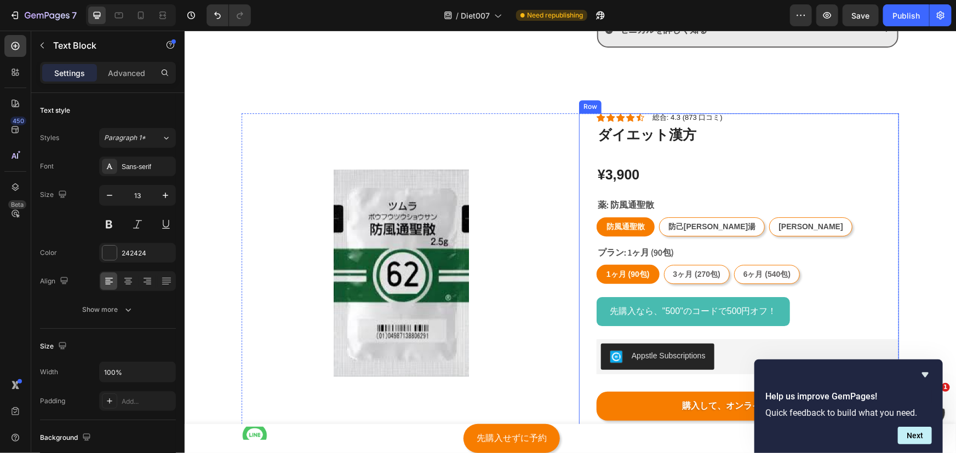
click at [646, 150] on div "Icon Icon Icon Icon Icon Icon List 総合: 4.3 (873 口コミ) Text Block ダイエット漢方 Product…" at bounding box center [747, 273] width 302 height 321
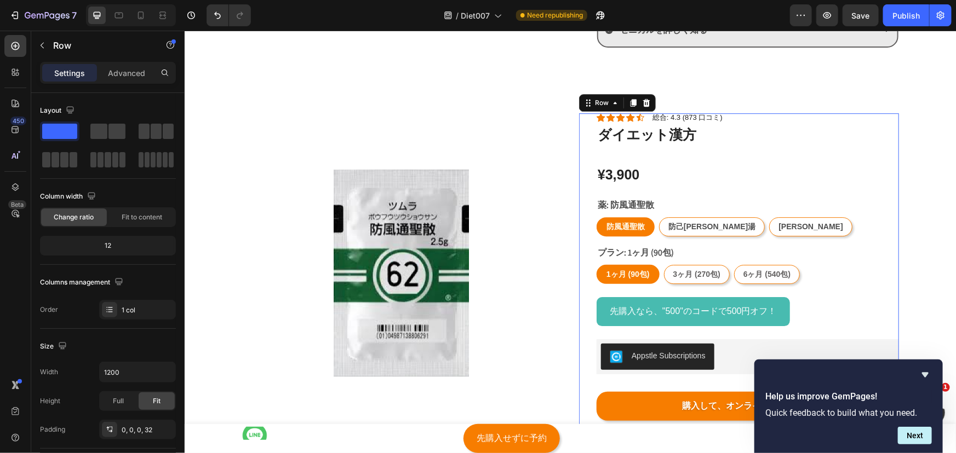
click at [646, 150] on div "Icon Icon Icon Icon Icon Icon List 総合: 4.3 (873 口コミ) Text Block ダイエット漢方 Product…" at bounding box center [747, 273] width 302 height 321
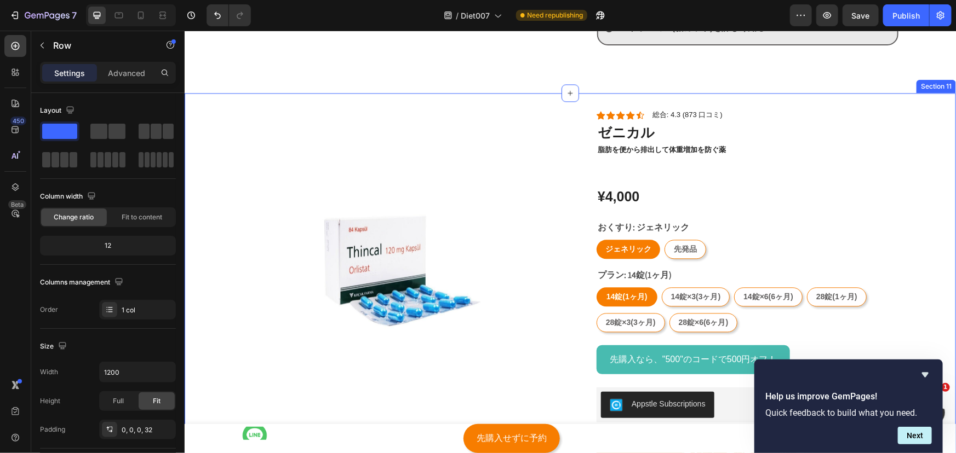
scroll to position [3216, 0]
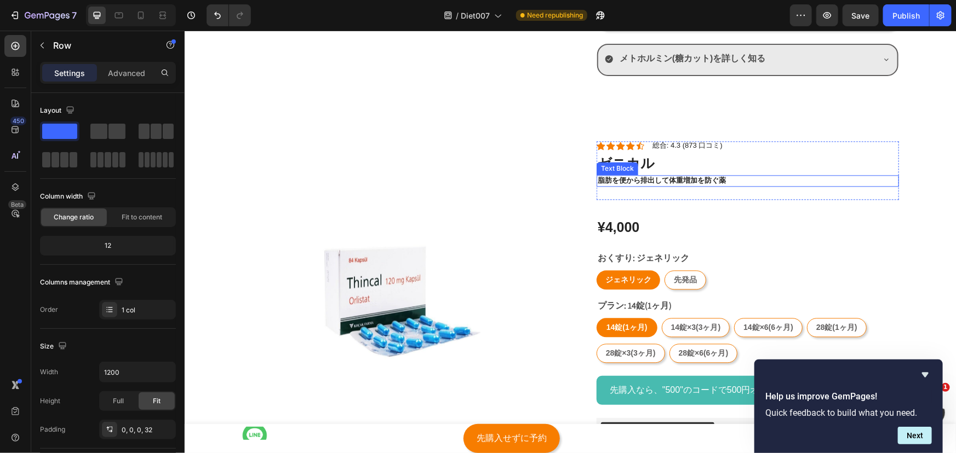
click at [680, 184] on p "脂肪を便から排出して体重増加を防ぐ薬" at bounding box center [747, 180] width 300 height 9
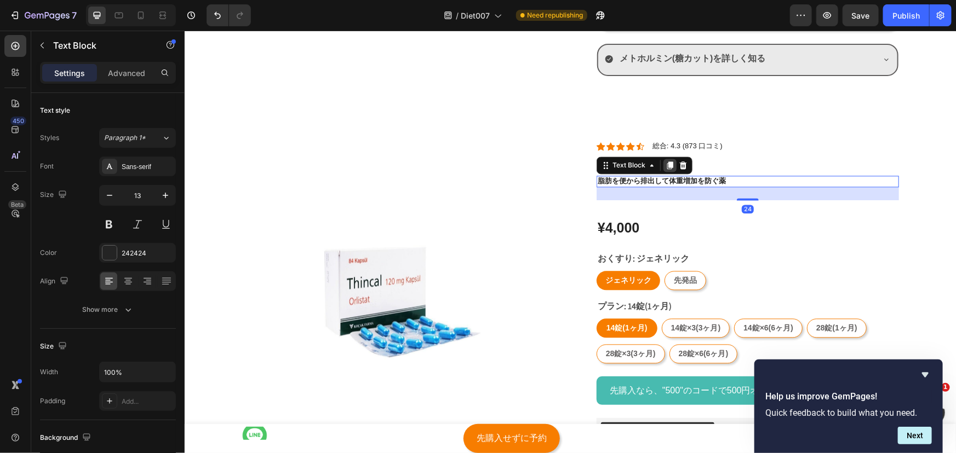
click at [665, 164] on icon at bounding box center [669, 164] width 9 height 9
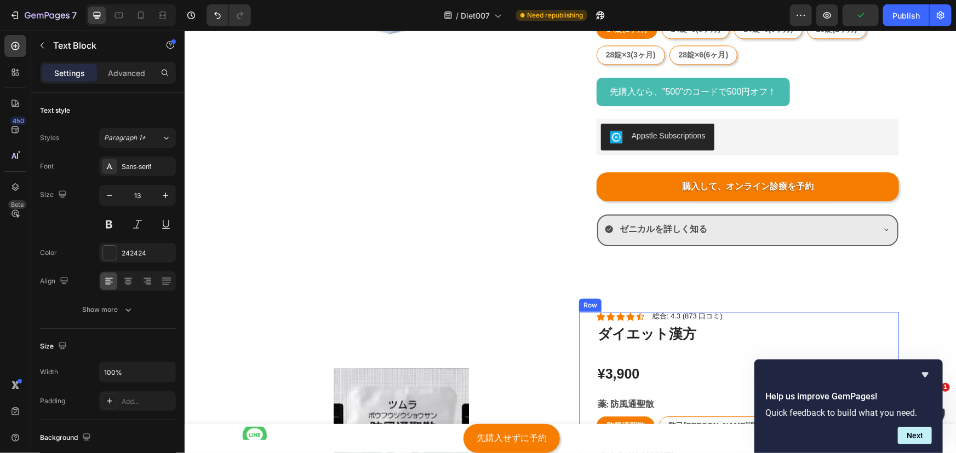
scroll to position [3588, 0]
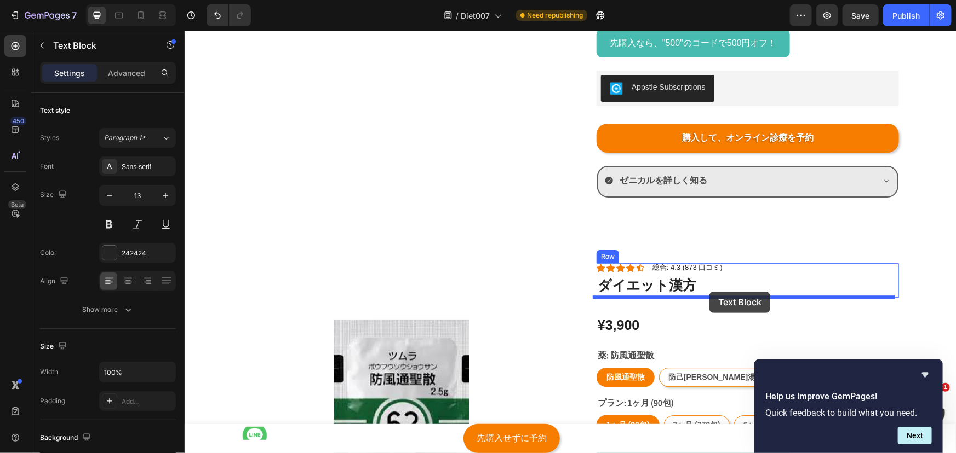
drag, startPoint x: 706, startPoint y: 102, endPoint x: 709, endPoint y: 291, distance: 189.5
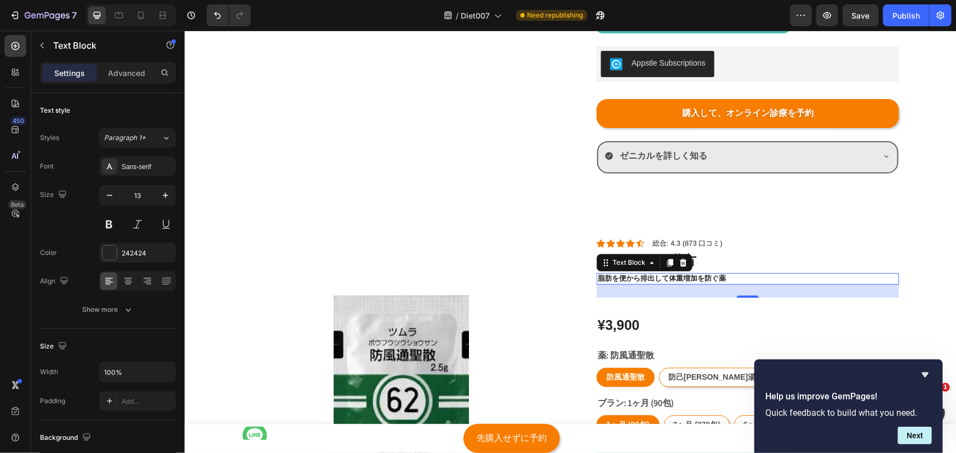
click at [624, 278] on p "脂肪を便から排出して体重増加を防ぐ薬" at bounding box center [747, 278] width 300 height 9
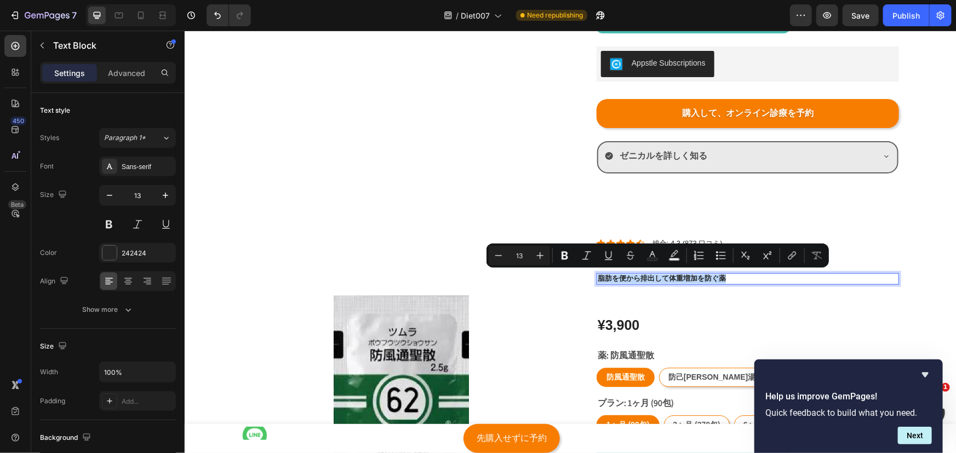
drag, startPoint x: 596, startPoint y: 275, endPoint x: 741, endPoint y: 277, distance: 145.1
click at [741, 277] on p "脂肪を便から排出して体重増加を防ぐ薬" at bounding box center [747, 278] width 300 height 9
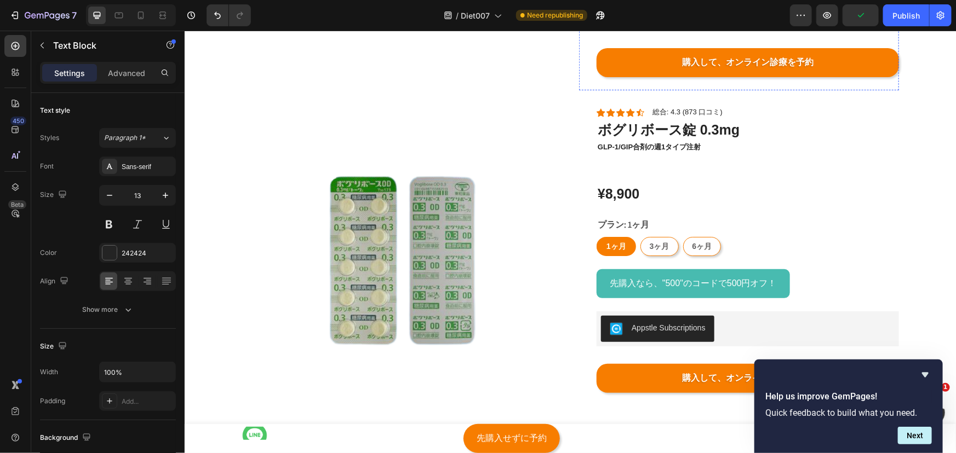
scroll to position [4086, 0]
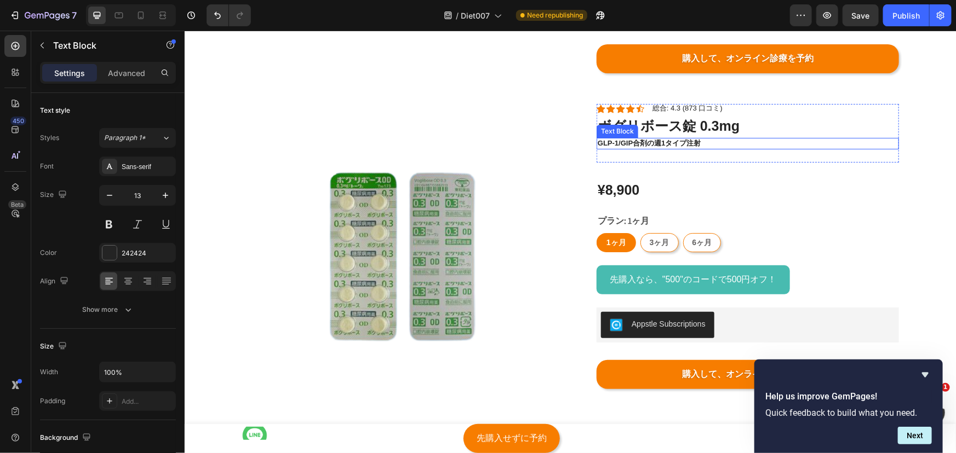
click at [630, 141] on p "GLP-1/gip合剤の週1タイプ注射" at bounding box center [747, 143] width 300 height 9
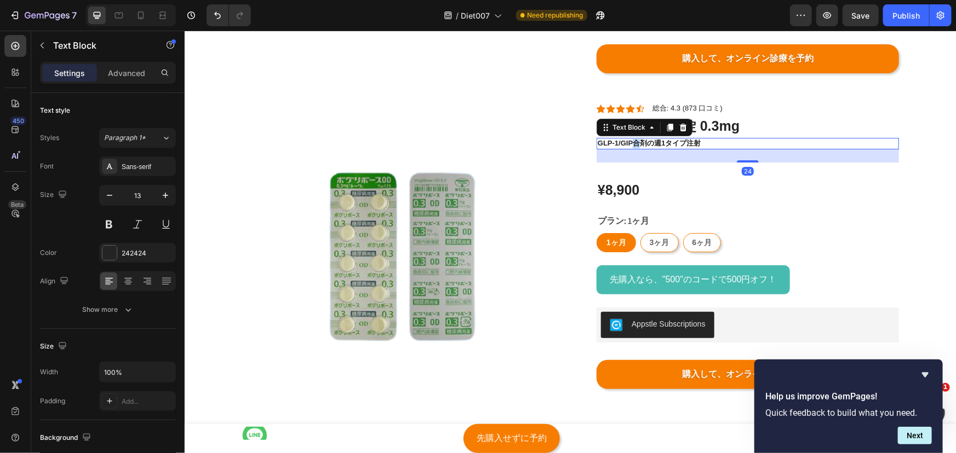
click at [630, 141] on p "GLP-1/gip合剤の週1タイプ注射" at bounding box center [747, 143] width 300 height 9
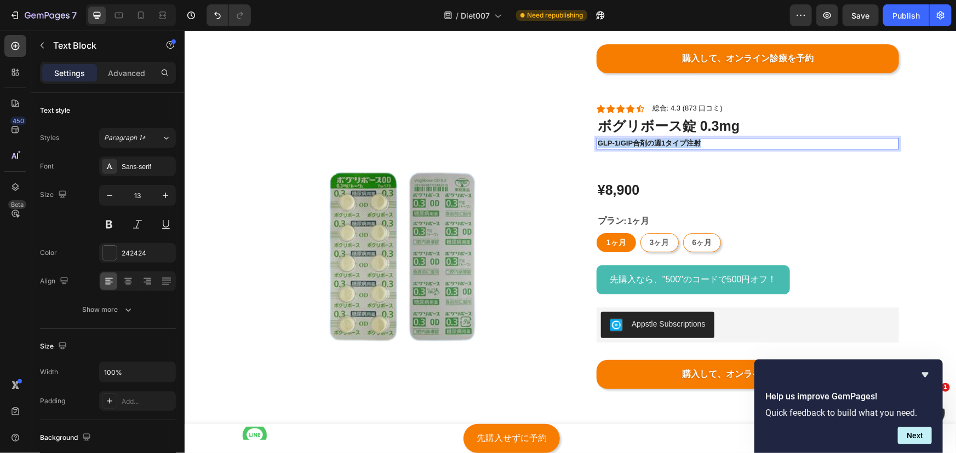
drag, startPoint x: 594, startPoint y: 138, endPoint x: 721, endPoint y: 145, distance: 126.7
click at [721, 145] on p "GLP-1/gip合剤の週1タイプ注射" at bounding box center [747, 143] width 300 height 9
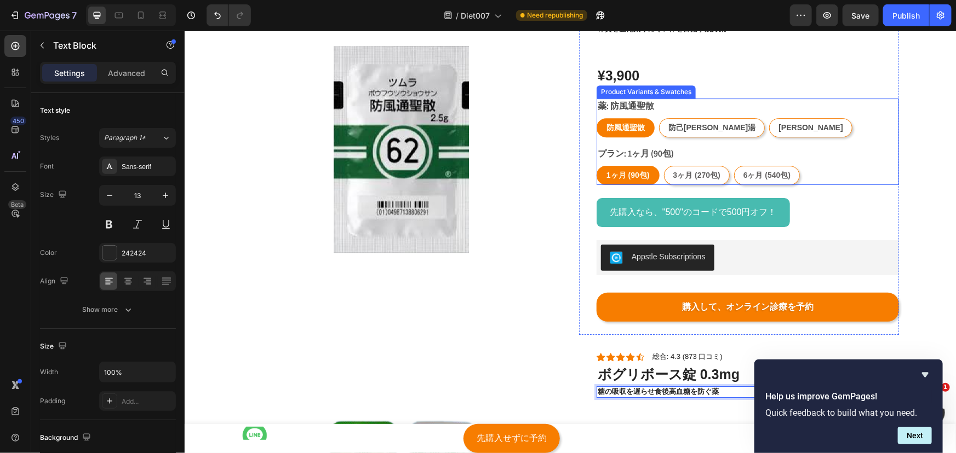
scroll to position [3737, 0]
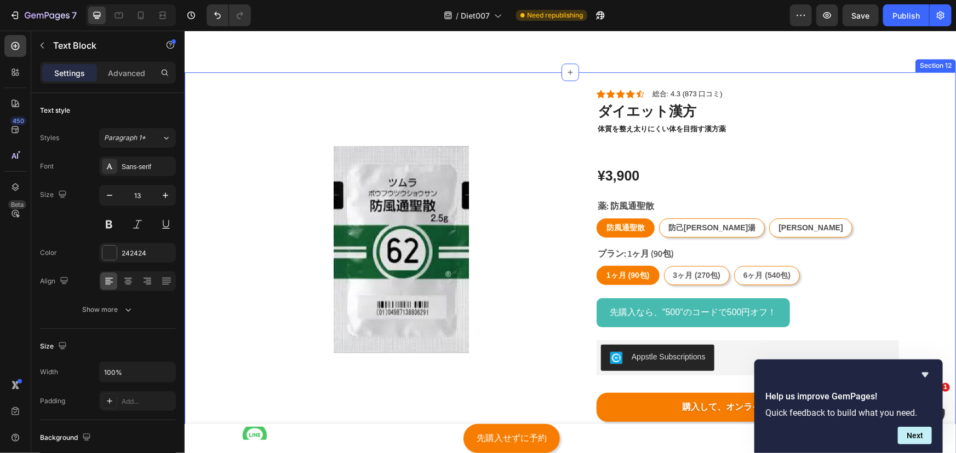
click at [387, 76] on div "Icon Icon Icon Icon Icon Icon List 総合: 4.3 (873 口コミ) Text Block ダイエット漢方 Product…" at bounding box center [569, 446] width 771 height 749
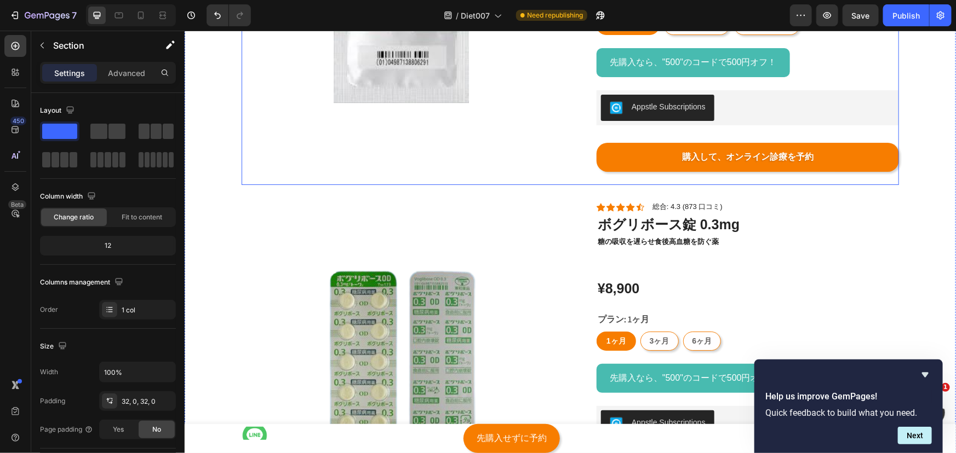
scroll to position [4036, 0]
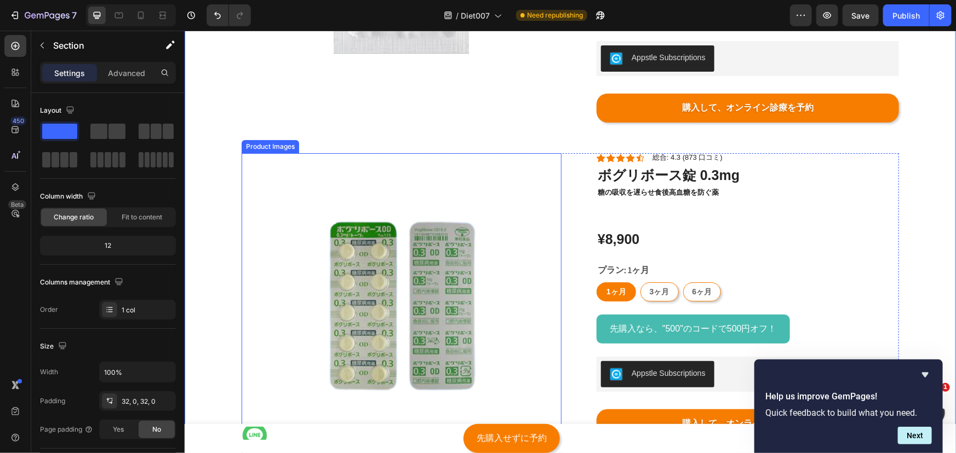
click at [528, 157] on img at bounding box center [401, 313] width 320 height 320
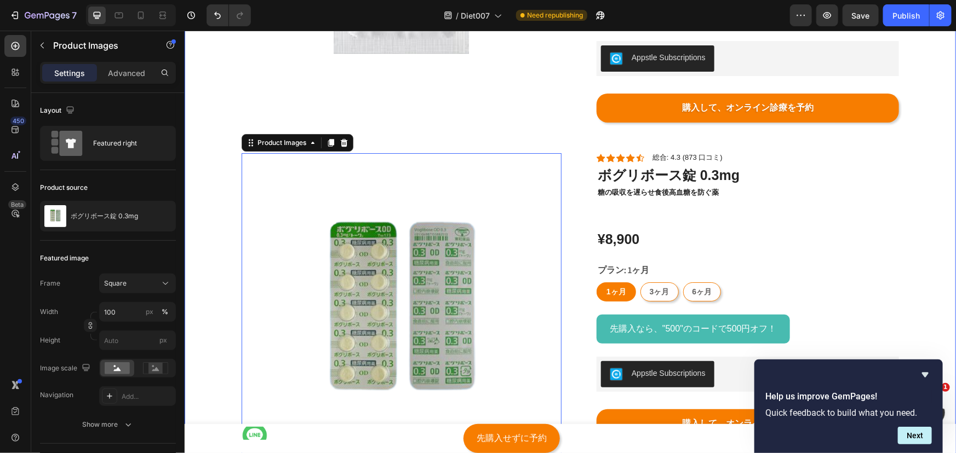
drag, startPoint x: 232, startPoint y: 186, endPoint x: 218, endPoint y: 191, distance: 15.3
click at [232, 186] on div "Icon Icon Icon Icon Icon Icon List 総合: 4.3 (873 口コミ) Text Block ダイエット漢方 Product…" at bounding box center [569, 147] width 771 height 714
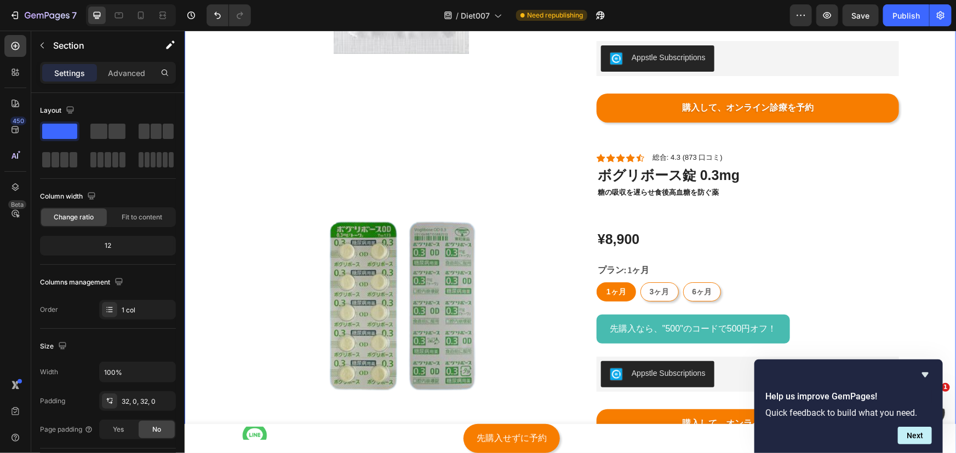
click at [218, 191] on div "Icon Icon Icon Icon Icon Icon List 総合: 4.3 (873 口コミ) Text Block ダイエット漢方 Product…" at bounding box center [569, 147] width 771 height 714
drag, startPoint x: 228, startPoint y: 190, endPoint x: 237, endPoint y: 188, distance: 8.8
click at [228, 190] on div "Icon Icon Icon Icon Icon Icon List 総合: 4.3 (873 口コミ) Text Block ダイエット漢方 Product…" at bounding box center [569, 147] width 771 height 714
click at [330, 176] on img at bounding box center [401, 313] width 320 height 320
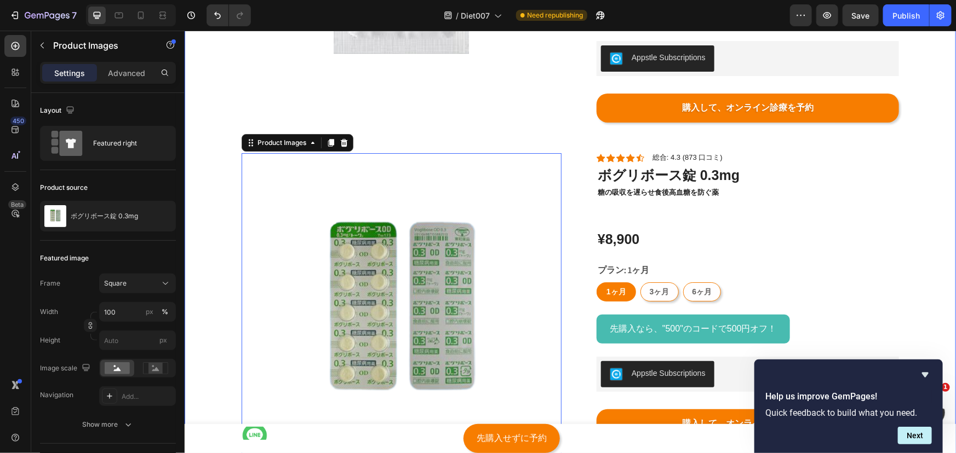
click at [440, 138] on div "Icon Icon Icon Icon Icon Icon List 総合: 4.3 (873 口コミ) Text Block ダイエット漢方 Product…" at bounding box center [569, 147] width 771 height 714
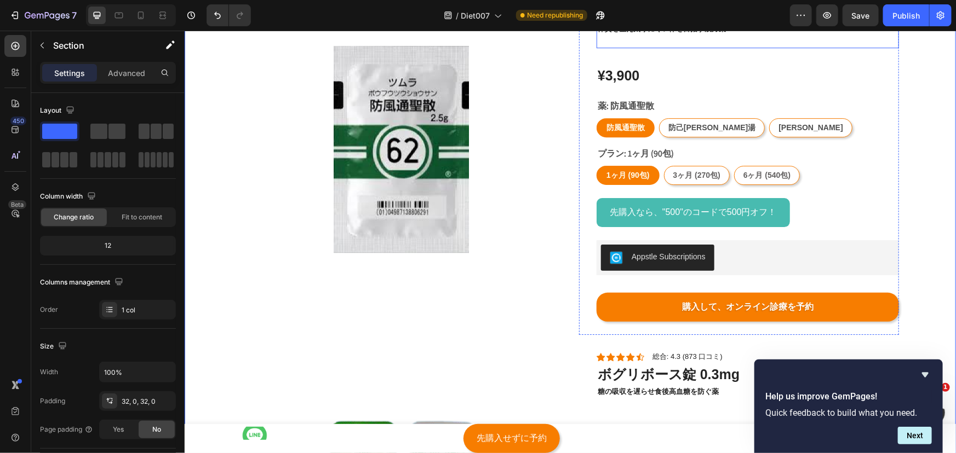
scroll to position [3638, 0]
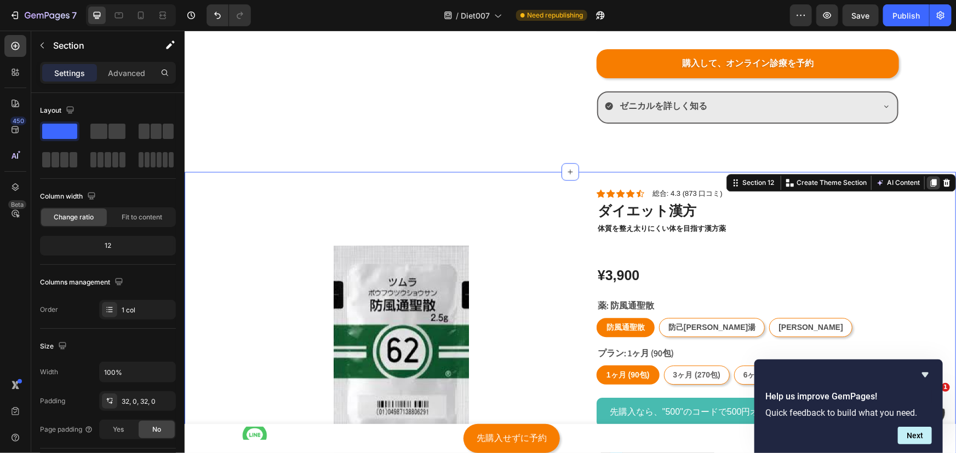
click at [927, 186] on div at bounding box center [932, 182] width 13 height 13
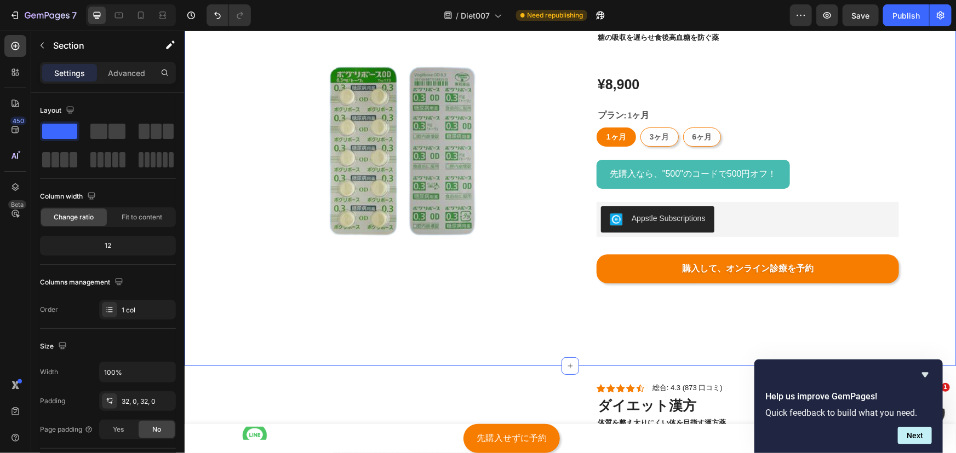
scroll to position [4190, 0]
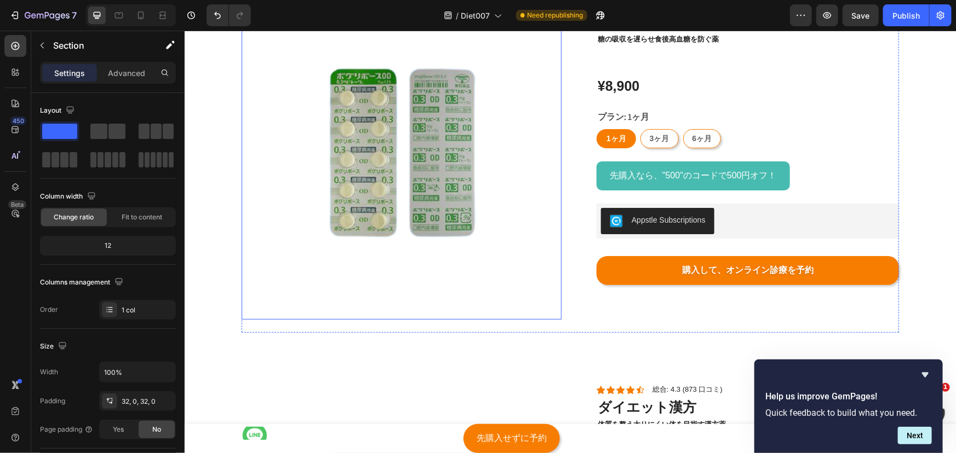
click at [543, 292] on img at bounding box center [401, 159] width 320 height 320
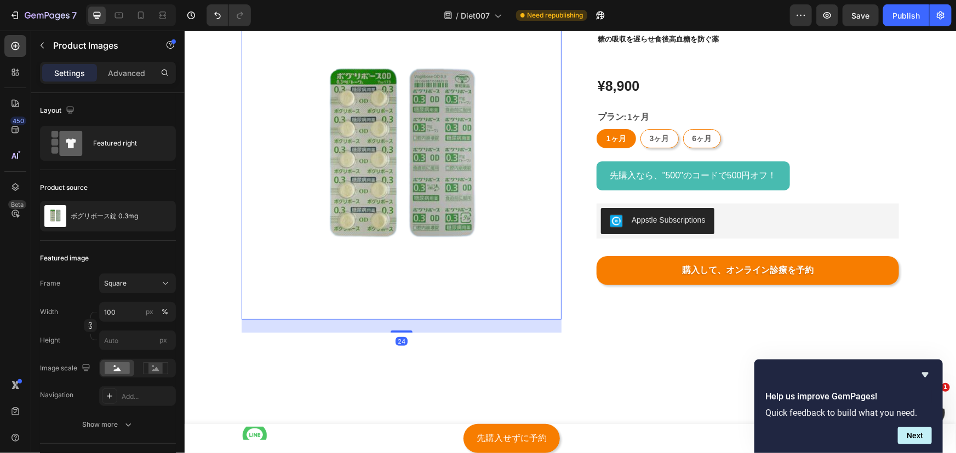
scroll to position [3990, 0]
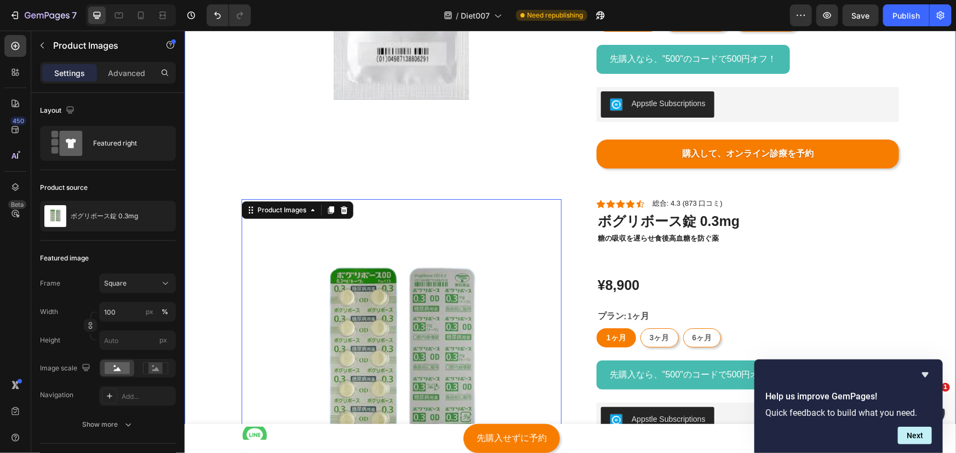
click at [399, 183] on div "Icon Icon Icon Icon Icon Icon List 総合: 4.3 (873 口コミ) Text Block ダイエット漢方 Product…" at bounding box center [569, 193] width 771 height 714
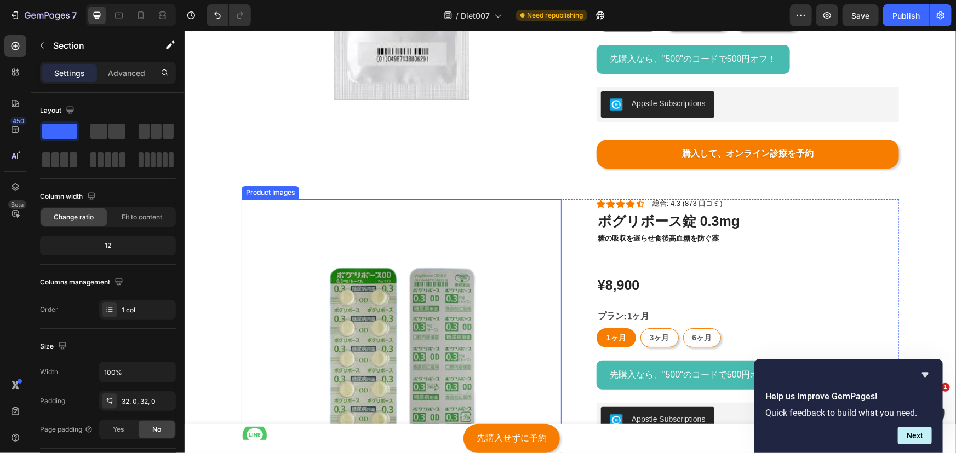
click at [400, 215] on img at bounding box center [401, 359] width 320 height 320
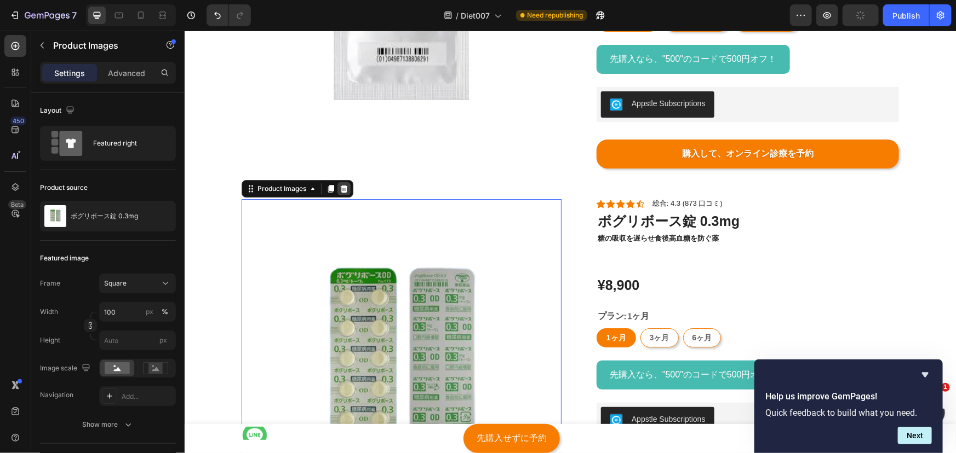
click at [344, 189] on div at bounding box center [343, 188] width 13 height 13
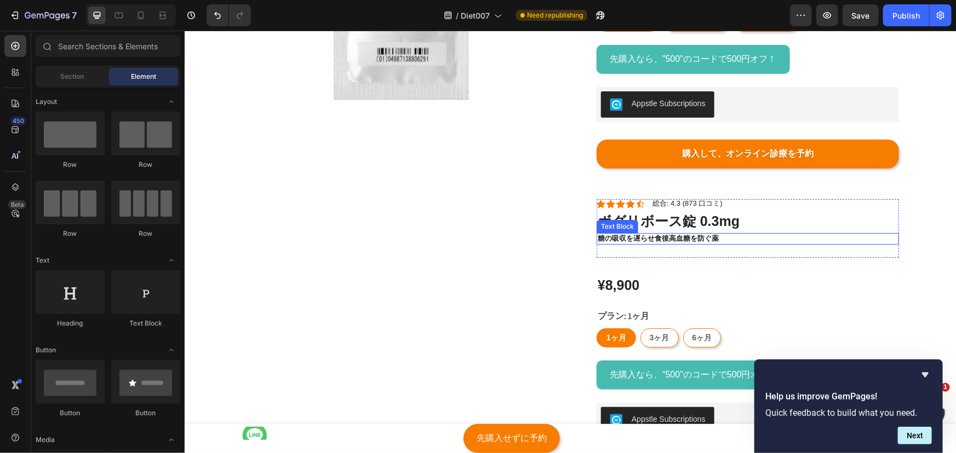
click at [685, 225] on h1 "ボグリボース錠 0.3mg" at bounding box center [747, 221] width 302 height 20
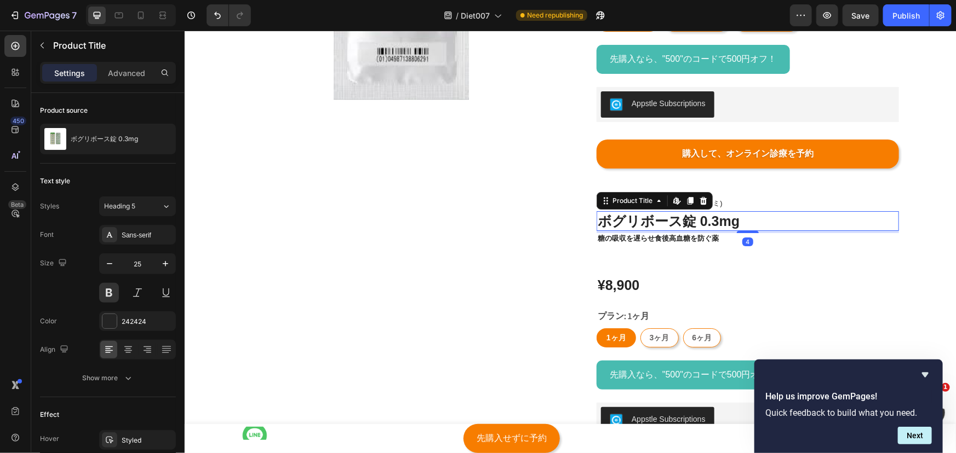
click at [734, 208] on div "Icon Icon Icon Icon Icon Icon List 総合: 4.3 (873 口コミ) Text Block Row" at bounding box center [747, 204] width 302 height 10
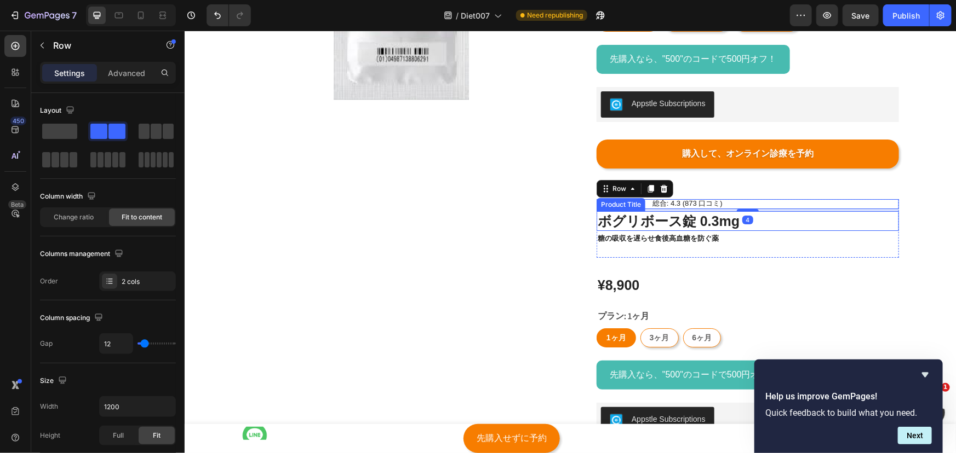
click at [709, 222] on h1 "ボグリボース錠 0.3mg" at bounding box center [747, 221] width 302 height 20
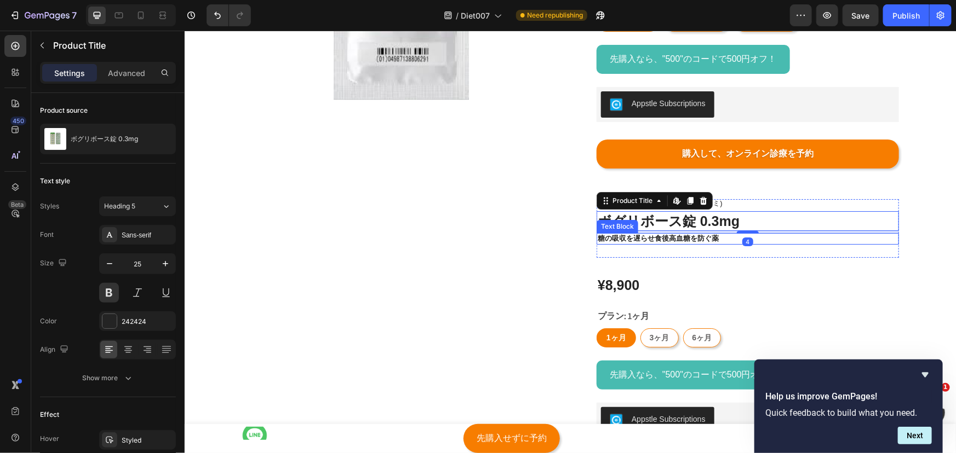
click at [690, 238] on p "糖の吸収を遅らせ食後高血糖を防ぐ薬" at bounding box center [747, 238] width 300 height 9
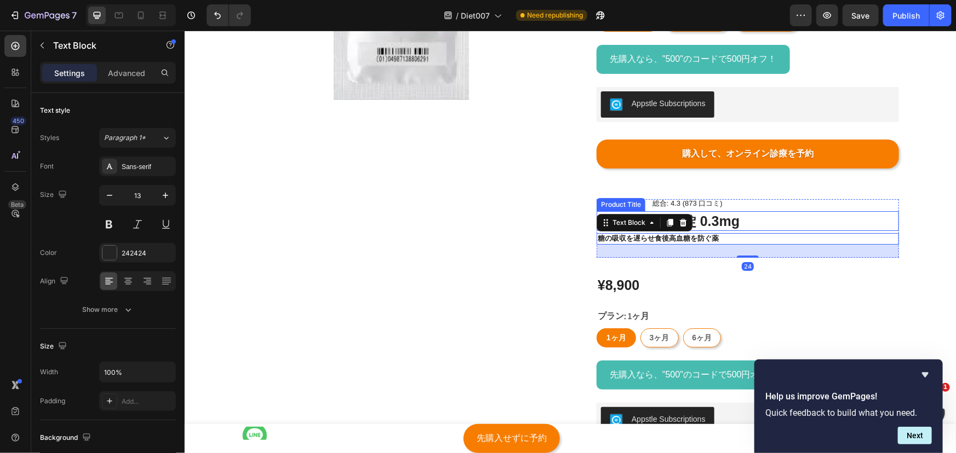
click at [702, 206] on p "総合: 4.3 (873 口コミ)" at bounding box center [687, 203] width 70 height 9
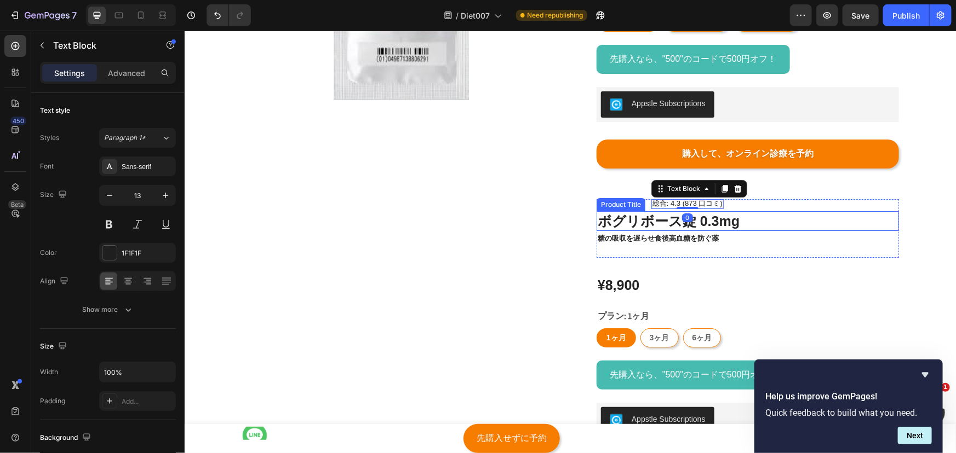
click at [608, 201] on div "Product Title" at bounding box center [620, 204] width 44 height 10
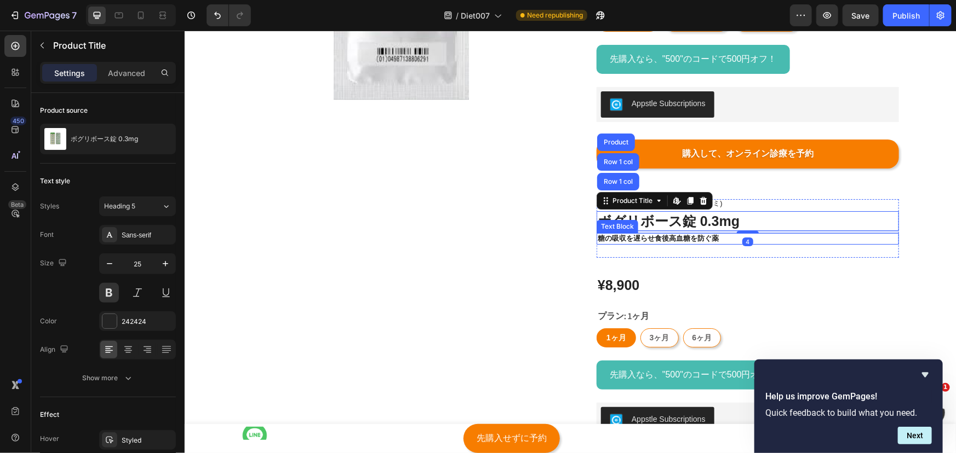
click at [597, 241] on p "糖の吸収を遅らせ食後高血糖を防ぐ薬" at bounding box center [747, 238] width 300 height 9
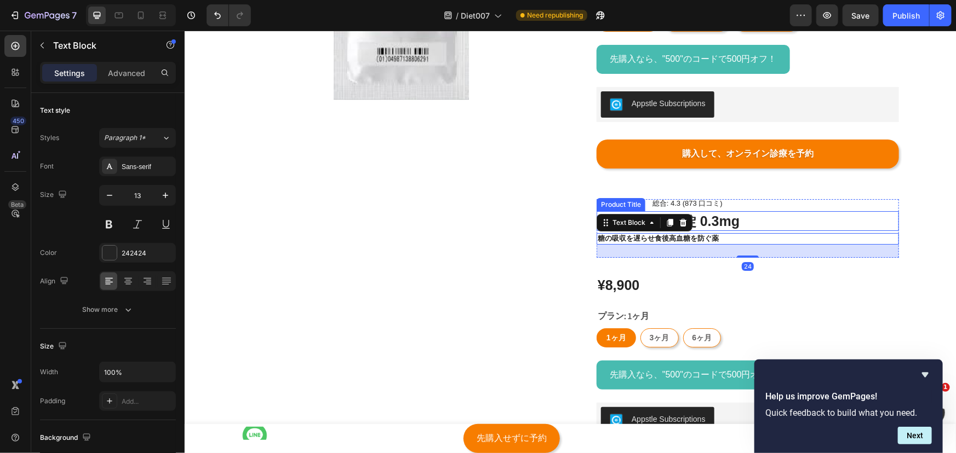
click at [608, 203] on div "Product Title" at bounding box center [620, 204] width 44 height 10
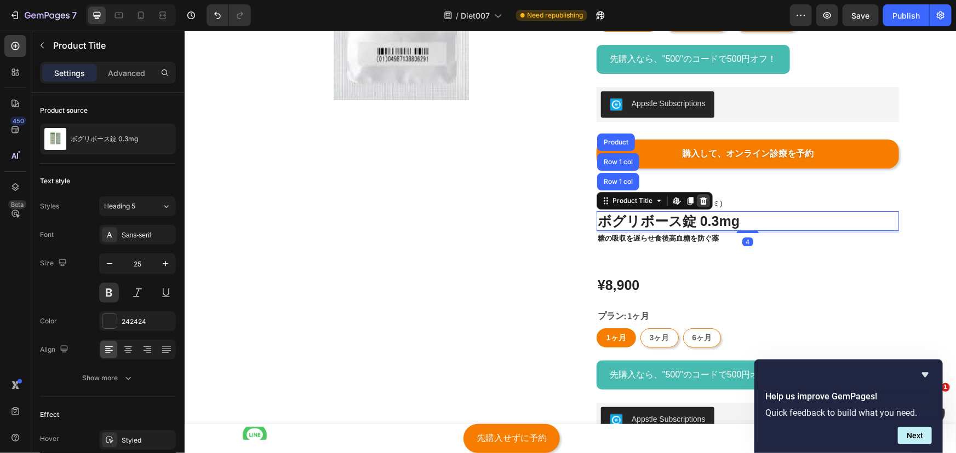
click at [705, 198] on div at bounding box center [702, 200] width 13 height 13
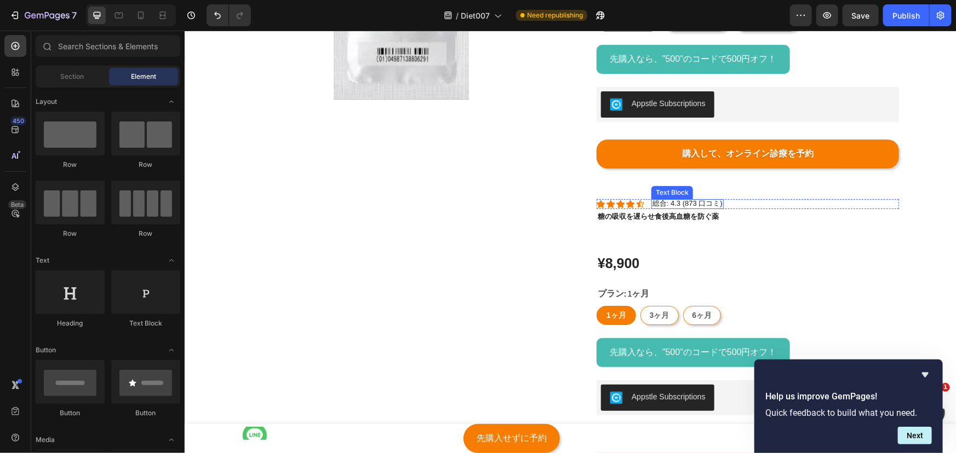
click at [704, 200] on p "総合: 4.3 (873 口コミ)" at bounding box center [687, 203] width 70 height 9
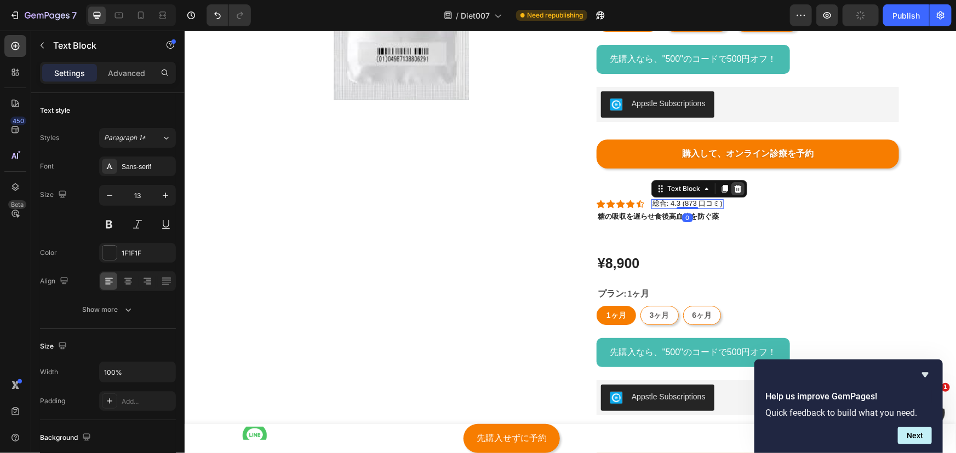
click at [733, 187] on icon at bounding box center [737, 188] width 9 height 9
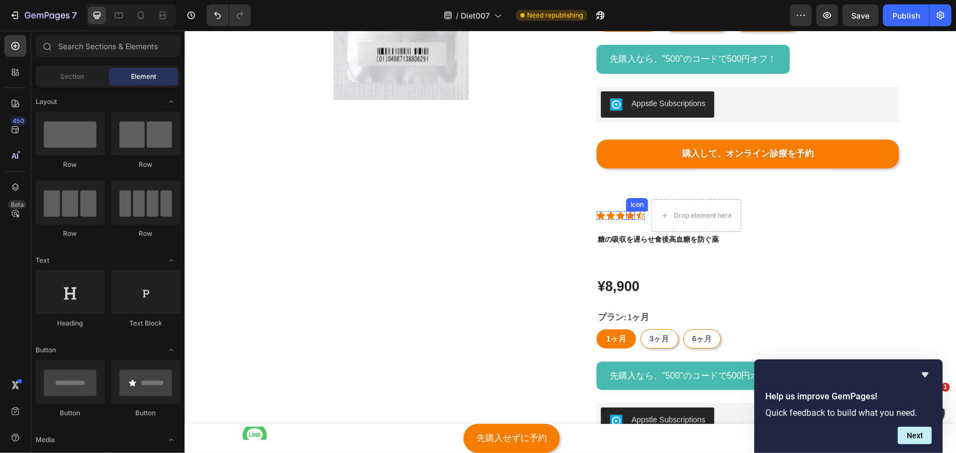
click at [625, 213] on icon at bounding box center [629, 215] width 9 height 8
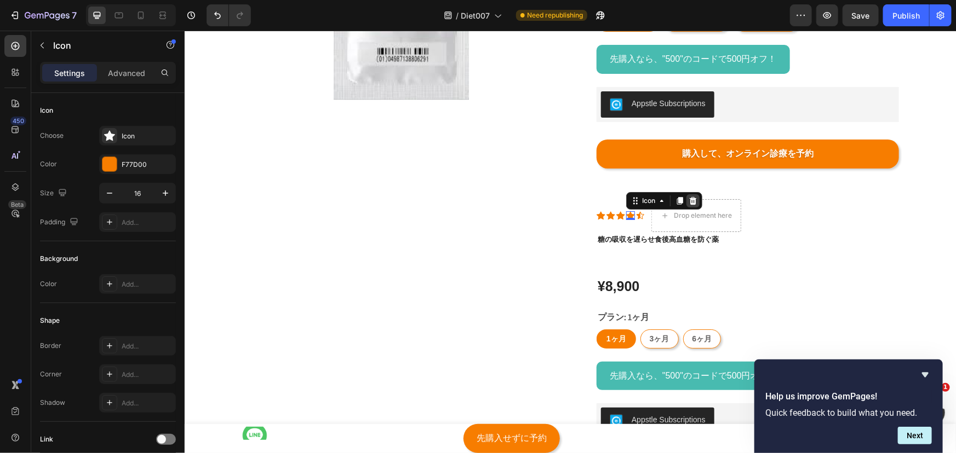
click at [689, 198] on icon at bounding box center [692, 201] width 7 height 8
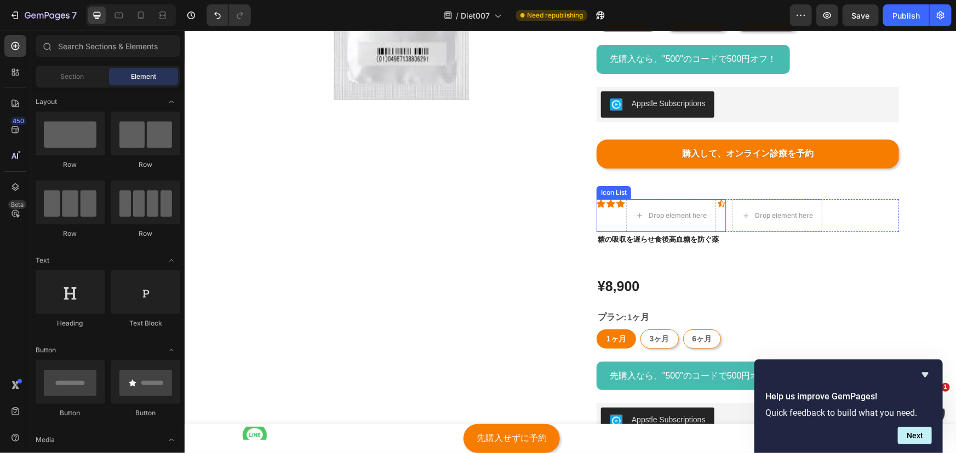
click at [598, 215] on div "Icon" at bounding box center [600, 215] width 9 height 33
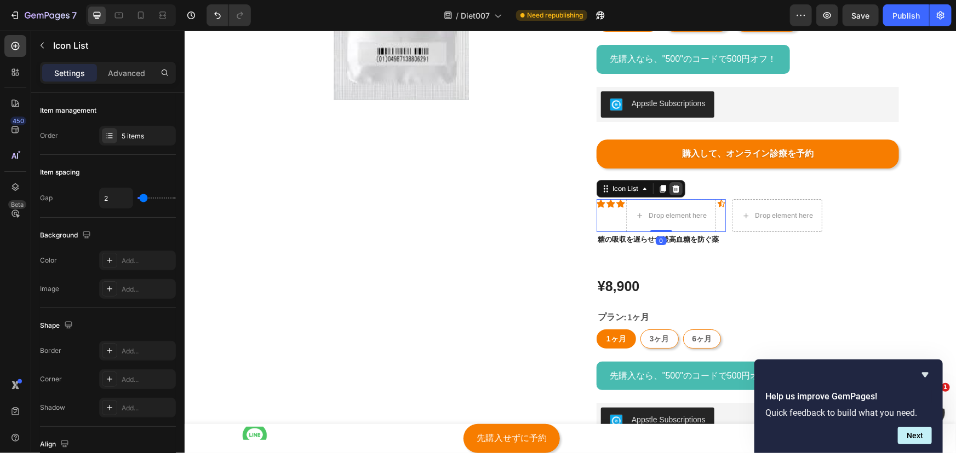
click at [677, 187] on div at bounding box center [675, 188] width 13 height 13
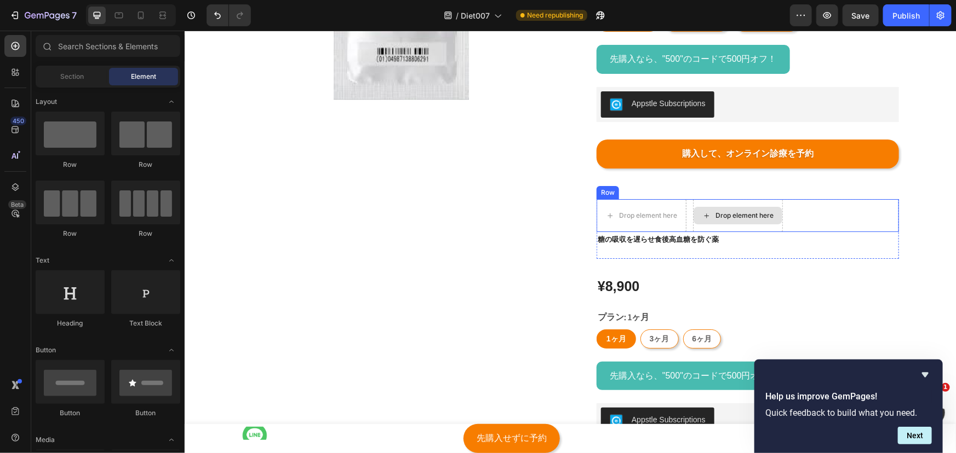
click at [705, 213] on icon at bounding box center [706, 215] width 9 height 9
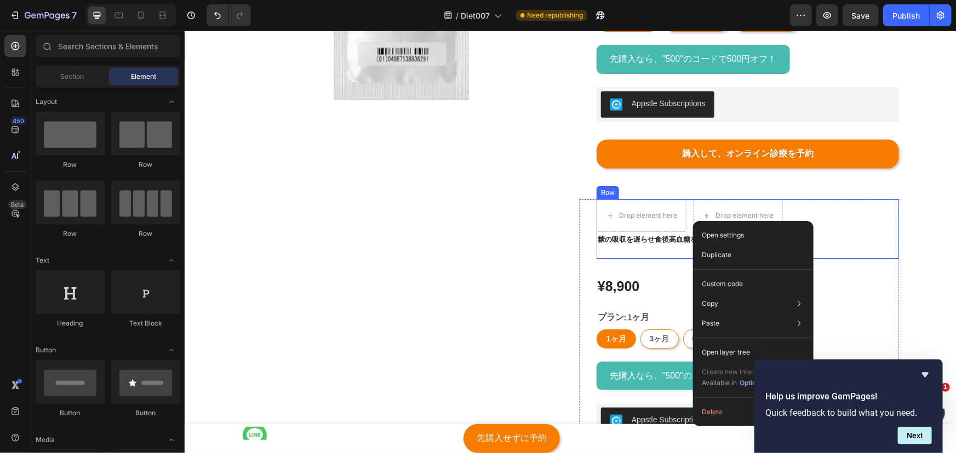
click at [657, 250] on div "Drop element here Drop element here Row 糖の吸収を遅らせ食後高血糖を防ぐ薬 Text Block" at bounding box center [747, 229] width 302 height 60
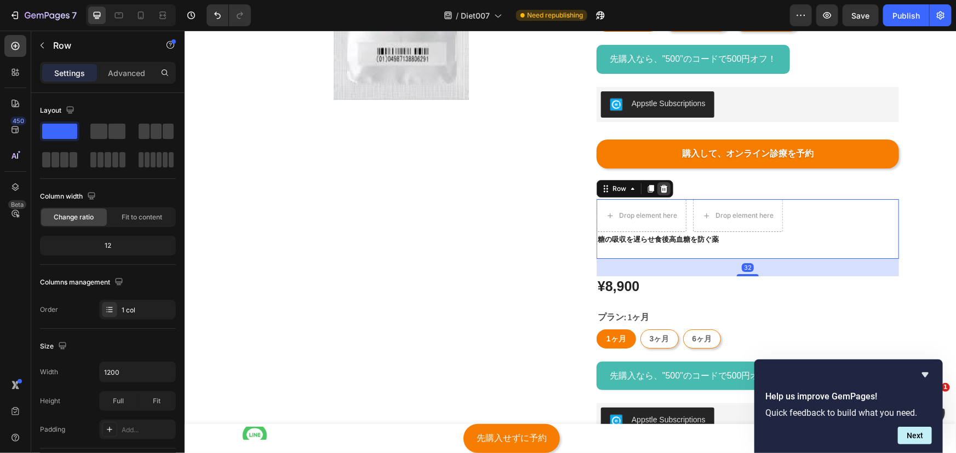
click at [665, 191] on div at bounding box center [663, 188] width 13 height 13
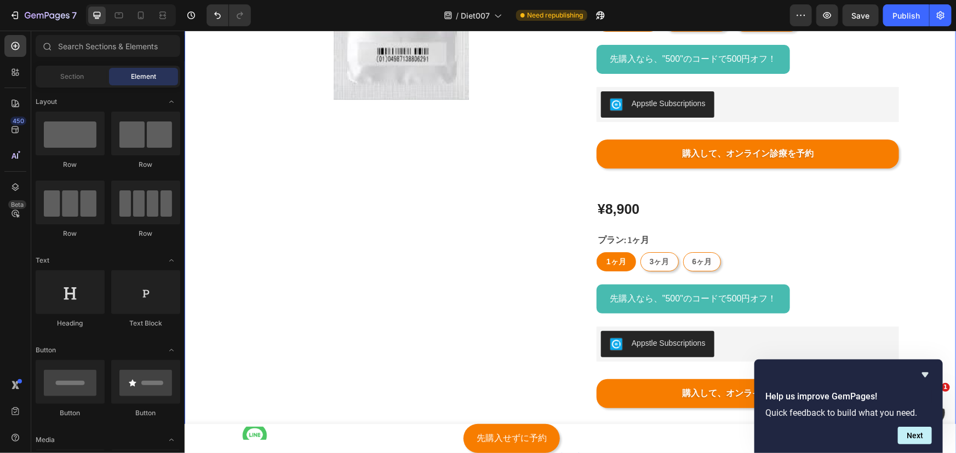
click at [638, 208] on div "¥8,900" at bounding box center [747, 209] width 302 height 20
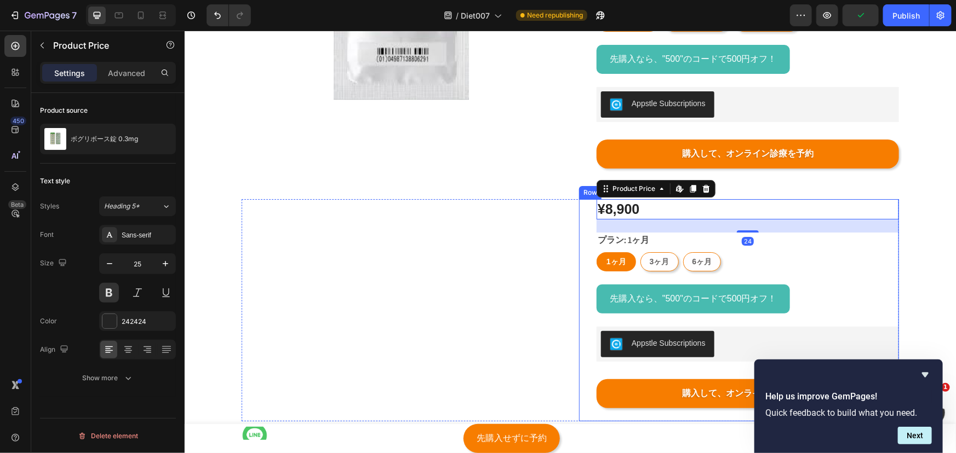
click at [581, 218] on div "Icon Icon Icon Icon Icon Icon List 総合: 4.3 (873 口コミ) Text Block ボグリボース錠 0.3mg P…" at bounding box center [738, 310] width 320 height 222
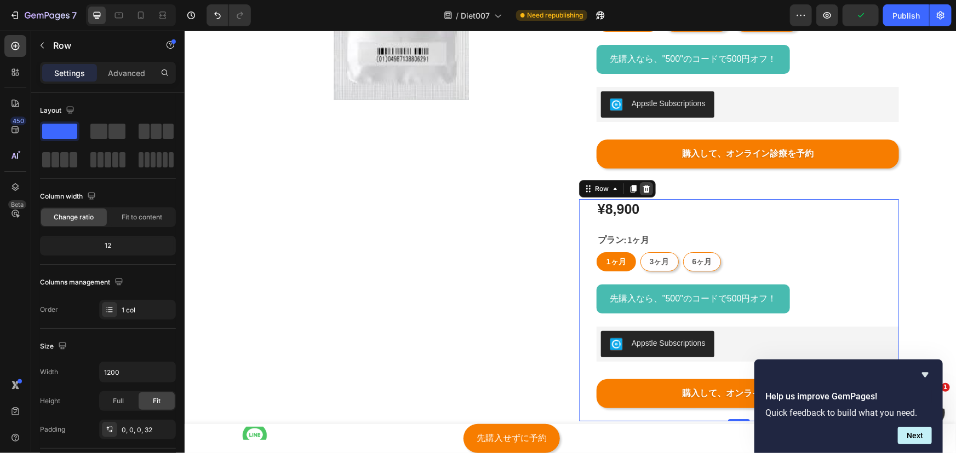
click at [642, 193] on div at bounding box center [645, 188] width 13 height 13
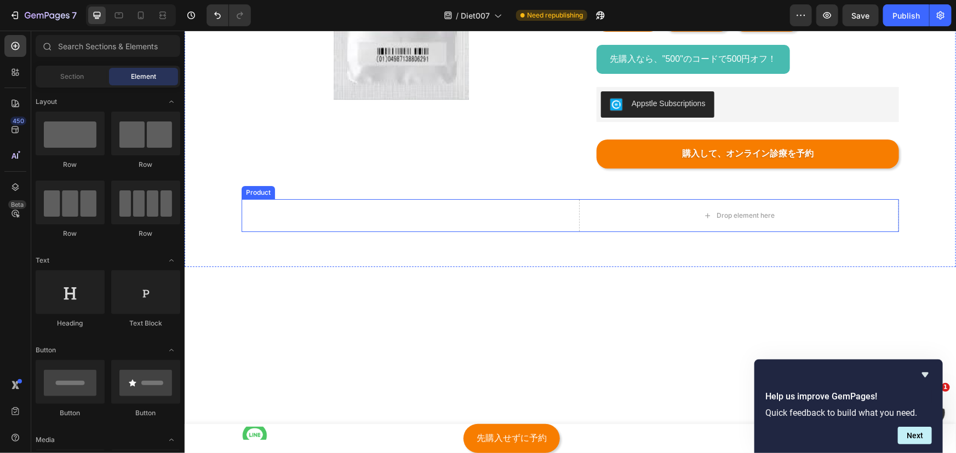
click at [545, 226] on div "Icon Icon Icon Icon Icon Icon List 総合: 4.3 (873 口コミ) Text Block ボグリボース錠 0.3mg P…" at bounding box center [401, 215] width 320 height 33
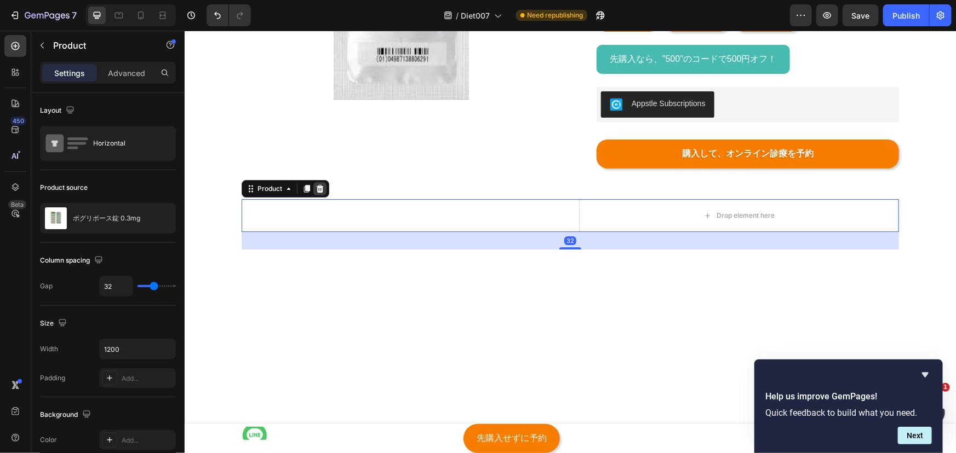
click at [316, 186] on icon at bounding box center [319, 189] width 7 height 8
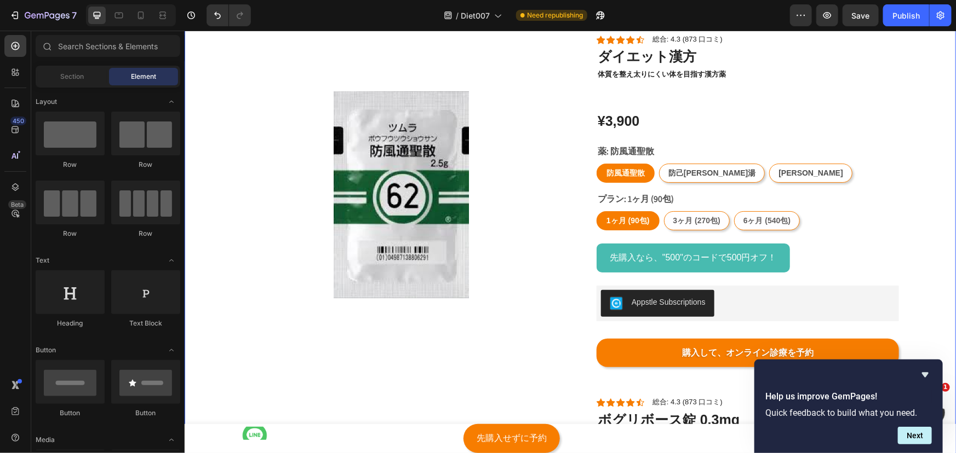
scroll to position [4040, 0]
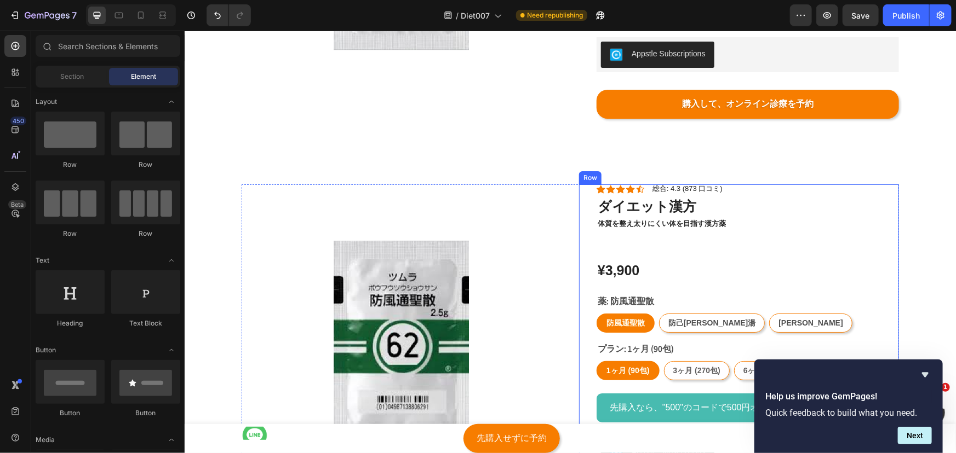
click at [578, 216] on div "Icon Icon Icon Icon Icon Icon List 総合: 4.3 (873 口コミ) Text Block ダイエット漢方 Product…" at bounding box center [738, 357] width 320 height 346
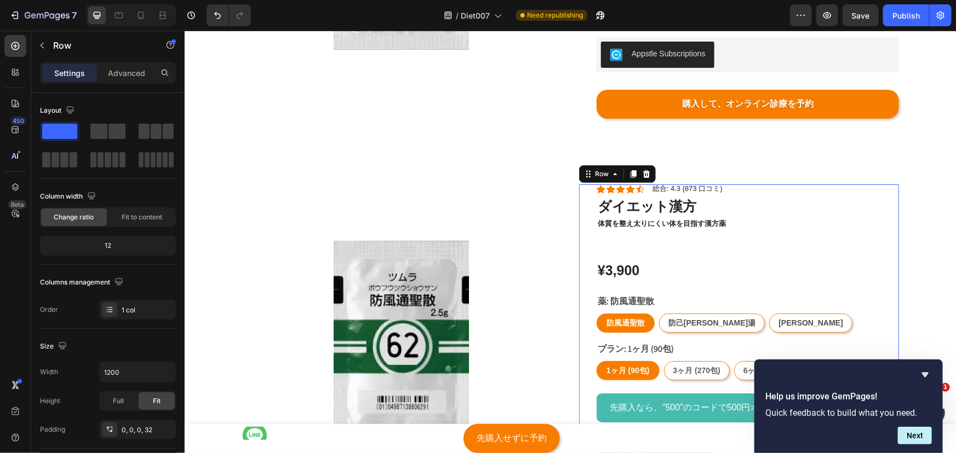
click at [635, 179] on div "Row" at bounding box center [616, 174] width 77 height 18
click at [641, 177] on icon at bounding box center [645, 173] width 9 height 9
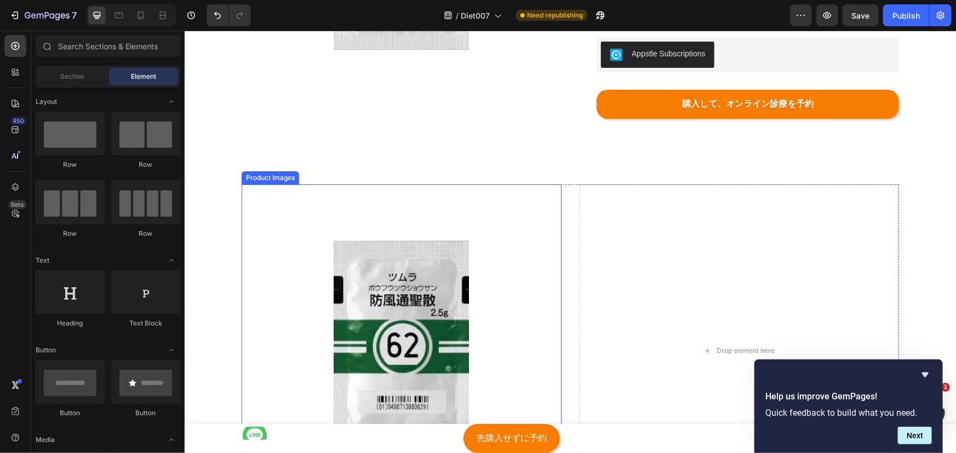
click at [545, 210] on img at bounding box center [401, 344] width 320 height 320
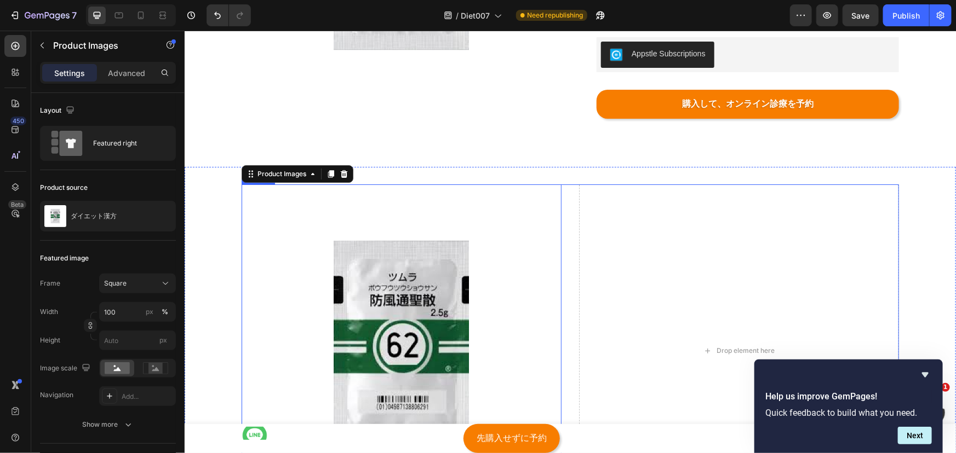
click at [572, 195] on div "Icon Icon Icon Icon Icon Icon List 総合: 4.3 (873 口コミ) Text Block ダイエット漢方 Product…" at bounding box center [569, 350] width 657 height 333
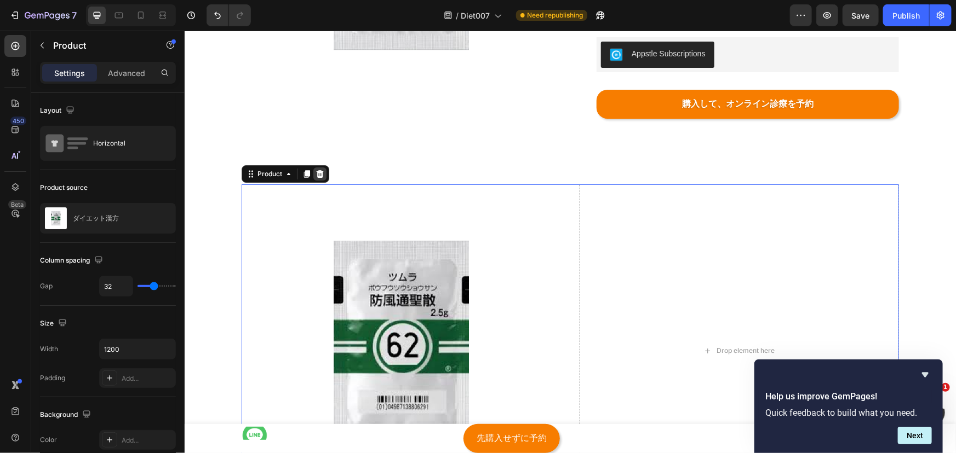
click at [316, 174] on icon at bounding box center [319, 173] width 9 height 9
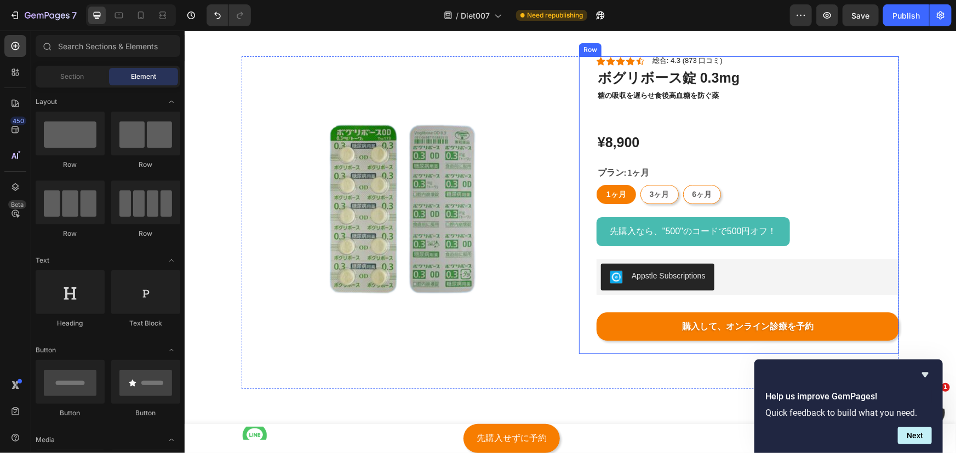
scroll to position [4147, 0]
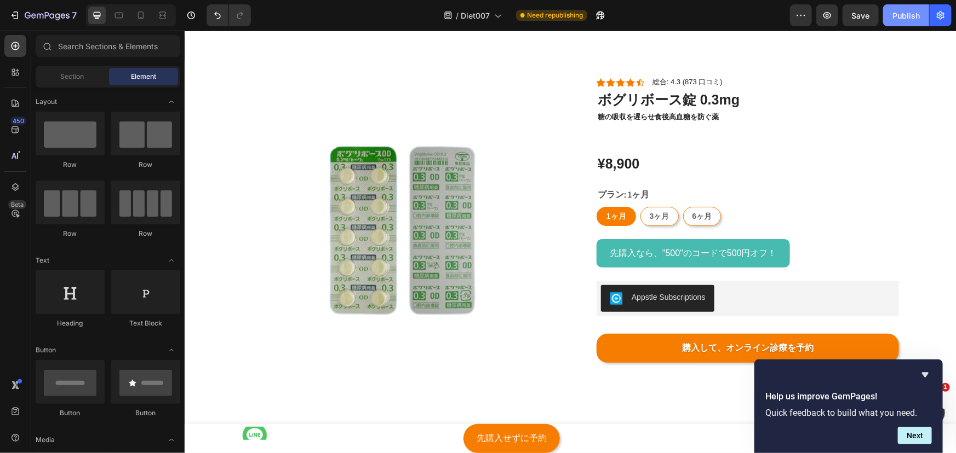
click at [913, 14] on div "Publish" at bounding box center [905, 16] width 27 height 12
